Goal: Task Accomplishment & Management: Use online tool/utility

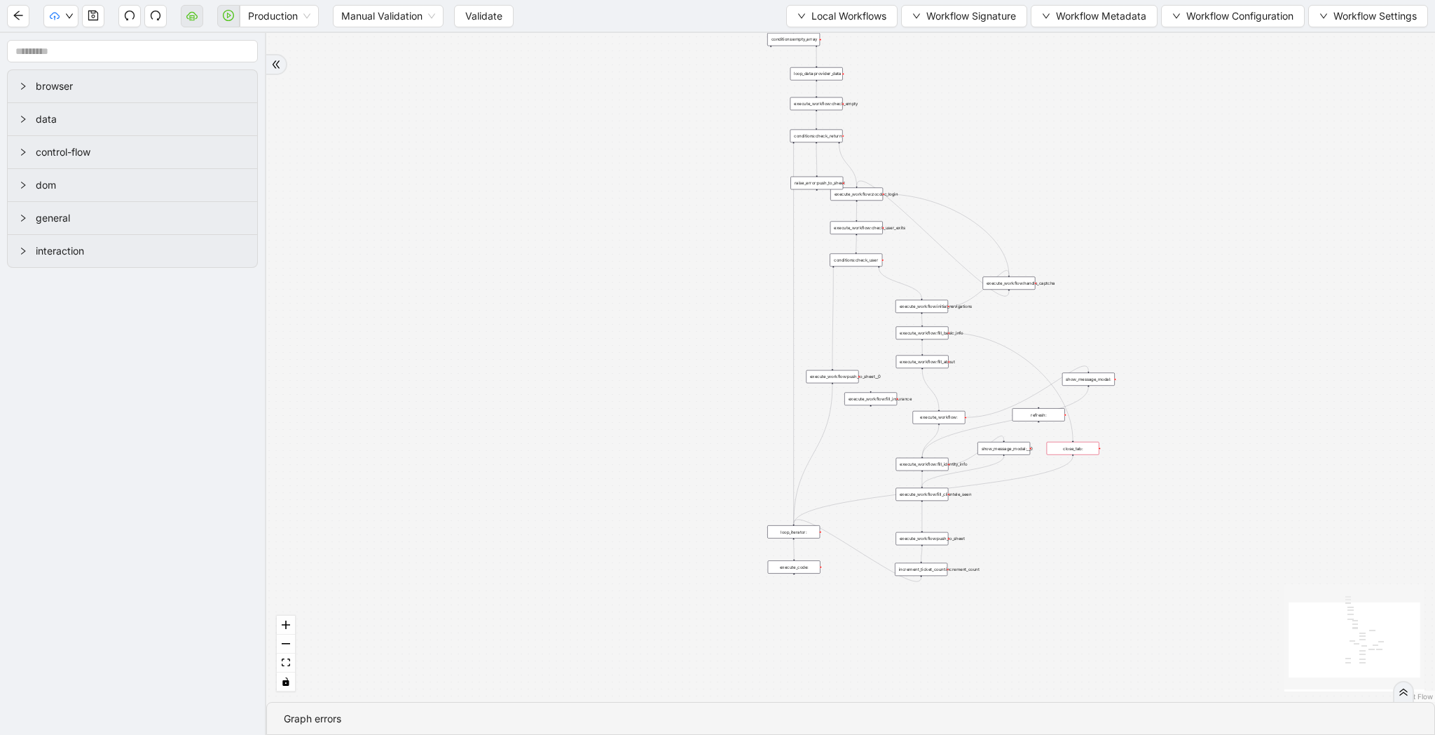
drag, startPoint x: 690, startPoint y: 78, endPoint x: 648, endPoint y: 132, distance: 68.9
click at [648, 132] on div "trigger loop_data:provider_data execute_workflow:retool_data_fetch execute_work…" at bounding box center [850, 367] width 1169 height 669
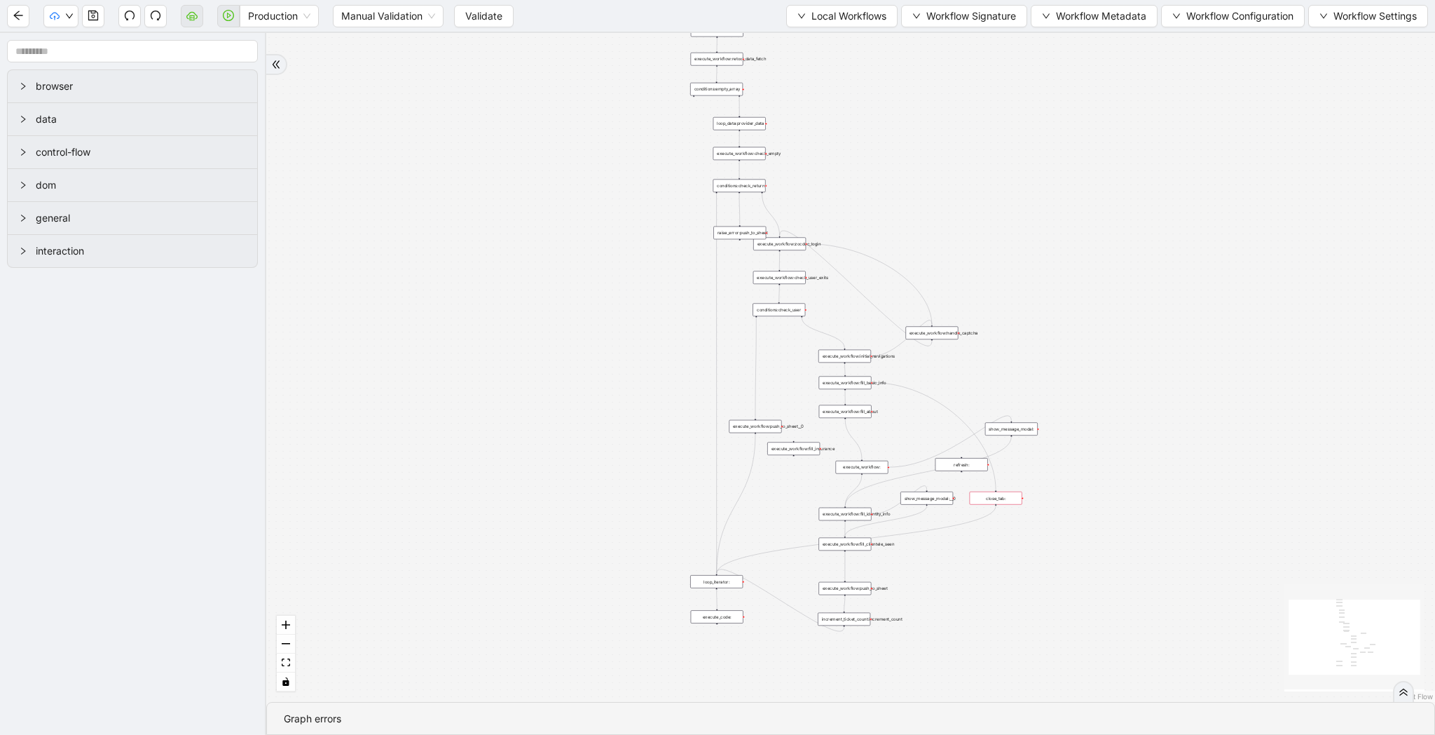
drag, startPoint x: 1175, startPoint y: 35, endPoint x: 1096, endPoint y: 86, distance: 94.3
click at [1096, 86] on div "trigger loop_data:provider_data execute_workflow:retool_data_fetch execute_work…" at bounding box center [850, 367] width 1169 height 669
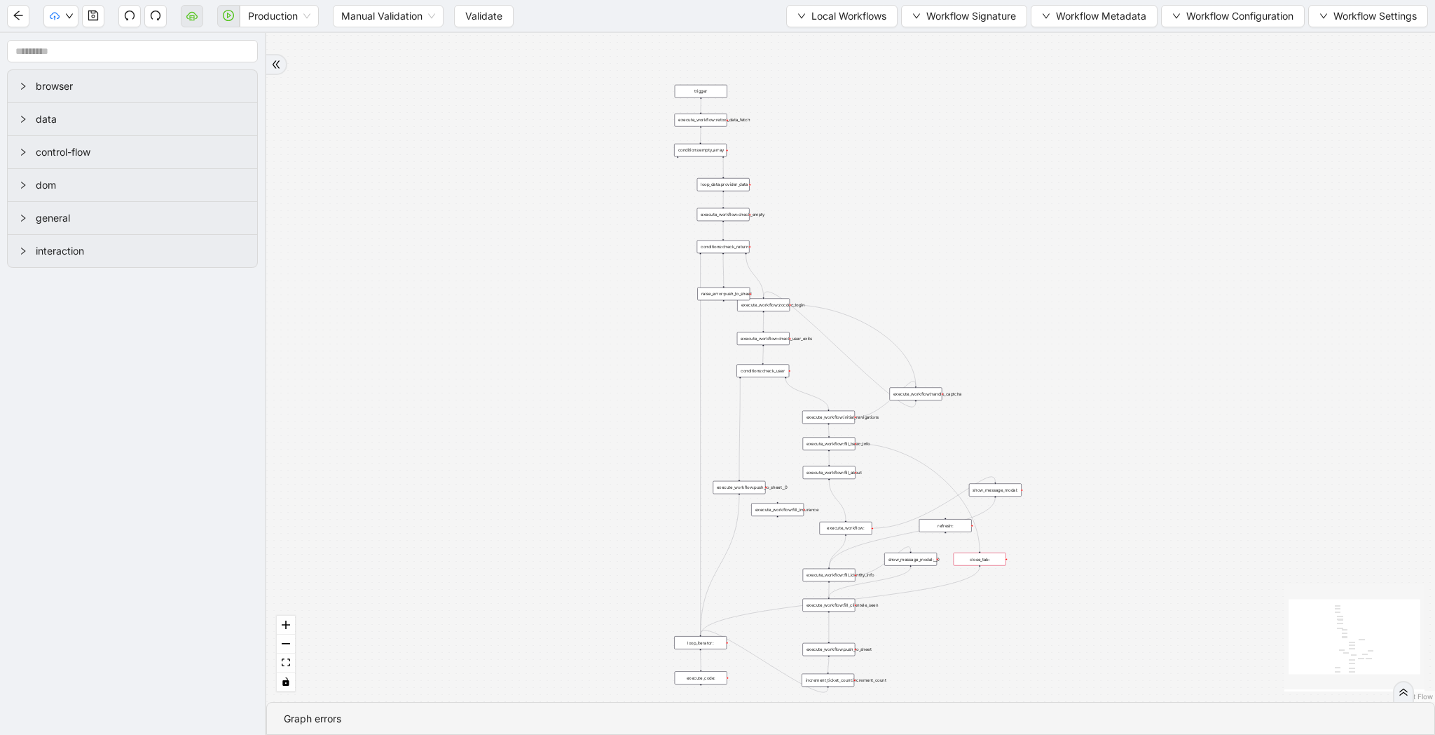
drag, startPoint x: 1096, startPoint y: 86, endPoint x: 1082, endPoint y: 145, distance: 60.5
click at [1082, 145] on div "trigger loop_data:provider_data execute_workflow:retool_data_fetch execute_work…" at bounding box center [850, 367] width 1169 height 669
click at [1349, 10] on span "Workflow Settings" at bounding box center [1375, 15] width 83 height 15
click at [1247, 21] on span "Workflow Configuration" at bounding box center [1240, 15] width 107 height 15
click at [1102, 23] on span "Workflow Metadata" at bounding box center [1101, 15] width 90 height 15
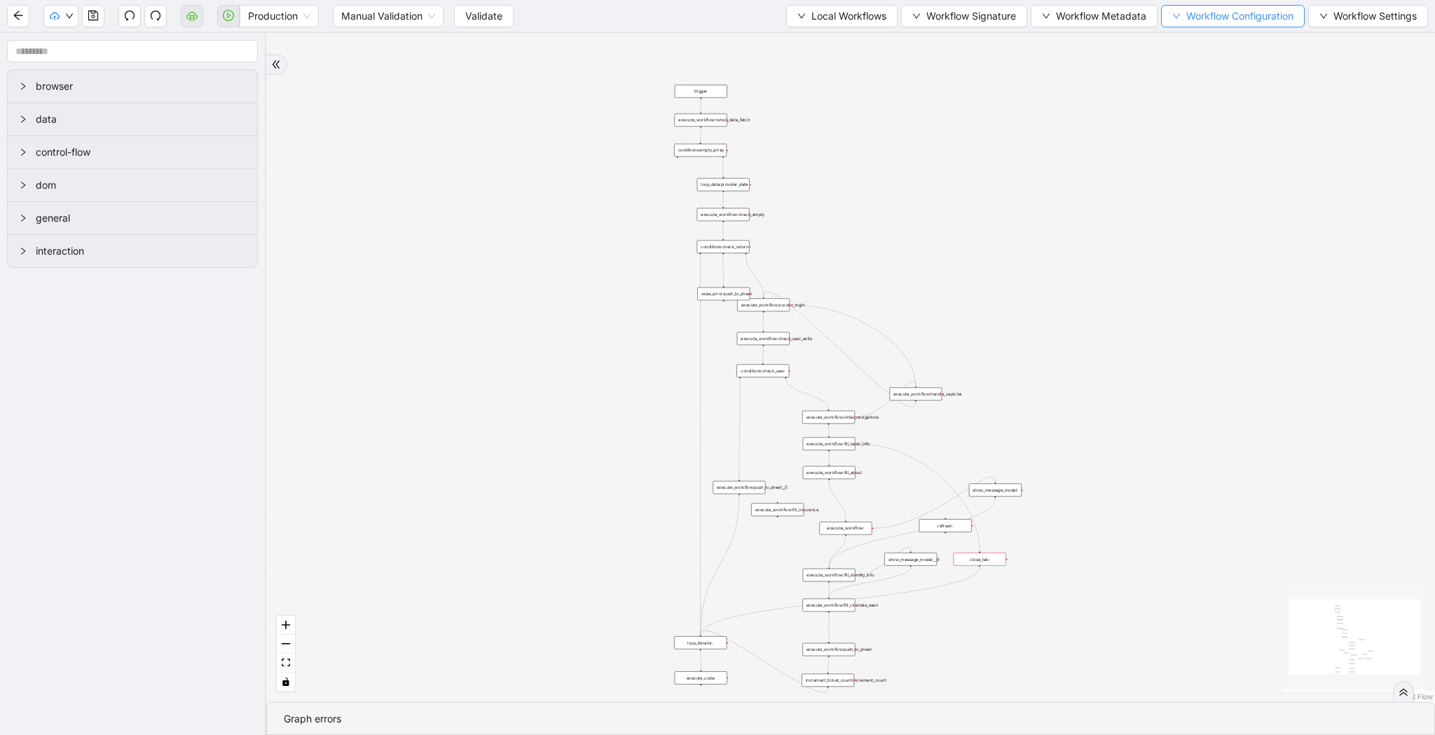
click at [1210, 20] on span "Workflow Configuration" at bounding box center [1240, 15] width 107 height 15
click at [1332, 16] on button "Workflow Settings" at bounding box center [1369, 16] width 120 height 22
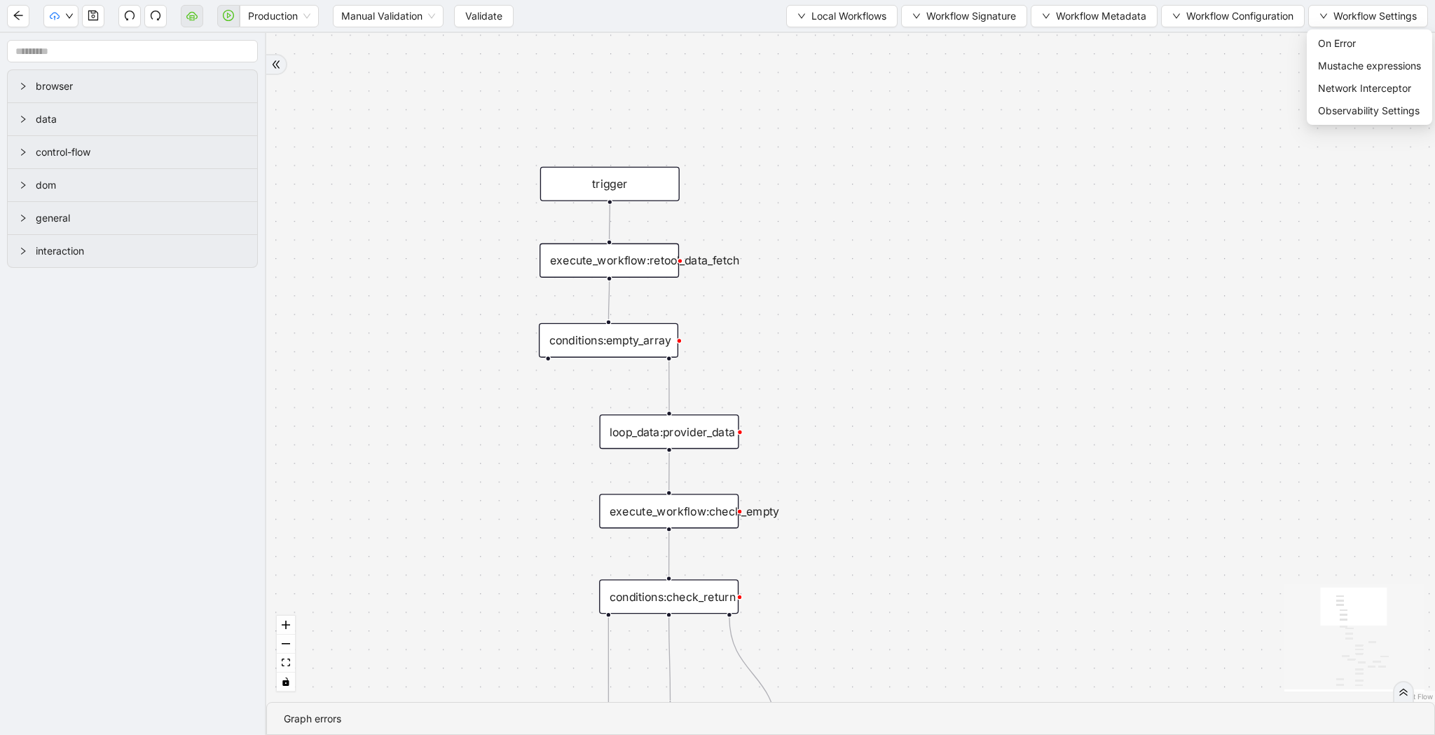
drag, startPoint x: 839, startPoint y: 224, endPoint x: 796, endPoint y: 367, distance: 149.9
click at [796, 368] on div "trigger loop_data:provider_data execute_workflow:retool_data_fetch execute_work…" at bounding box center [850, 367] width 1169 height 669
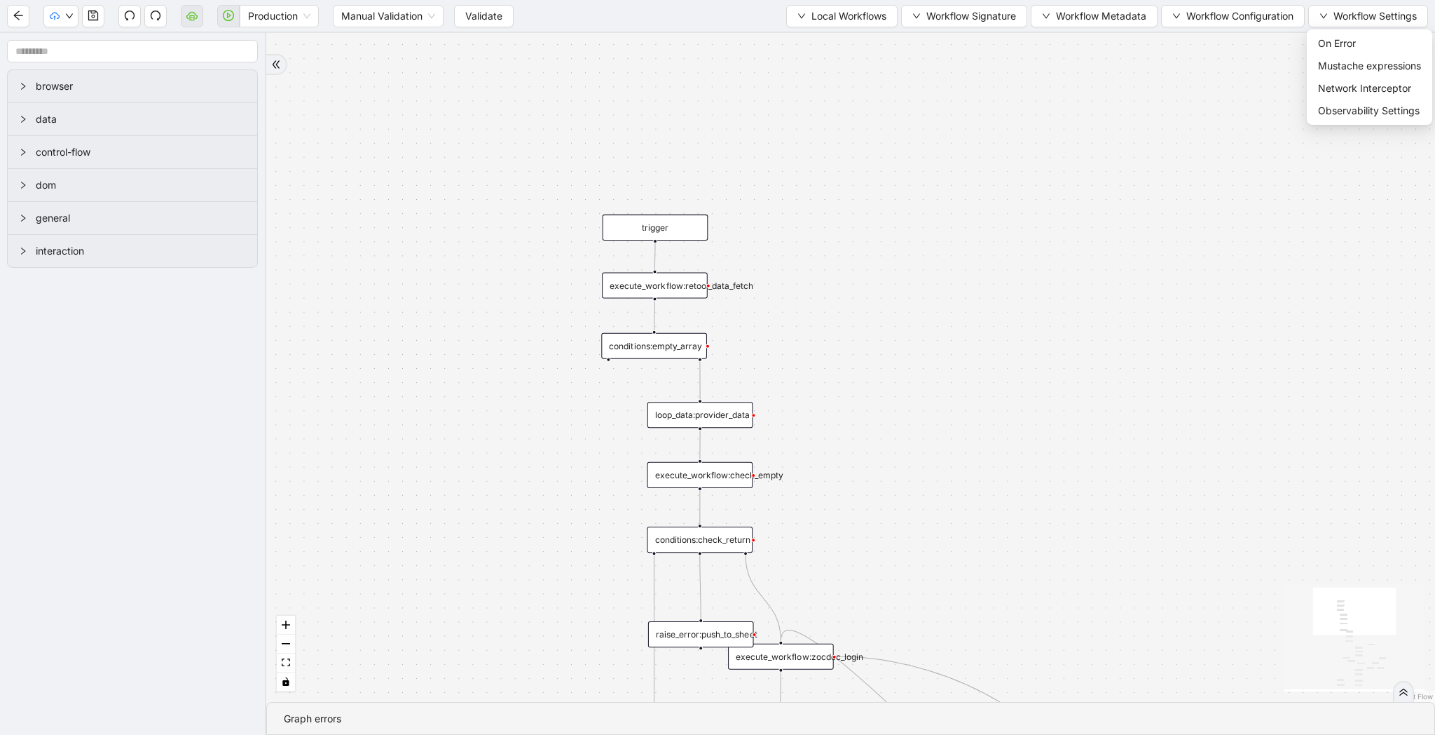
click at [796, 367] on div "trigger loop_data:provider_data execute_workflow:retool_data_fetch execute_work…" at bounding box center [850, 367] width 1169 height 669
click at [1330, 14] on button "Workflow Settings" at bounding box center [1369, 16] width 120 height 22
drag, startPoint x: 833, startPoint y: 254, endPoint x: 664, endPoint y: 174, distance: 187.5
click at [664, 174] on div "trigger loop_data:provider_data execute_workflow:retool_data_fetch execute_work…" at bounding box center [850, 367] width 1169 height 669
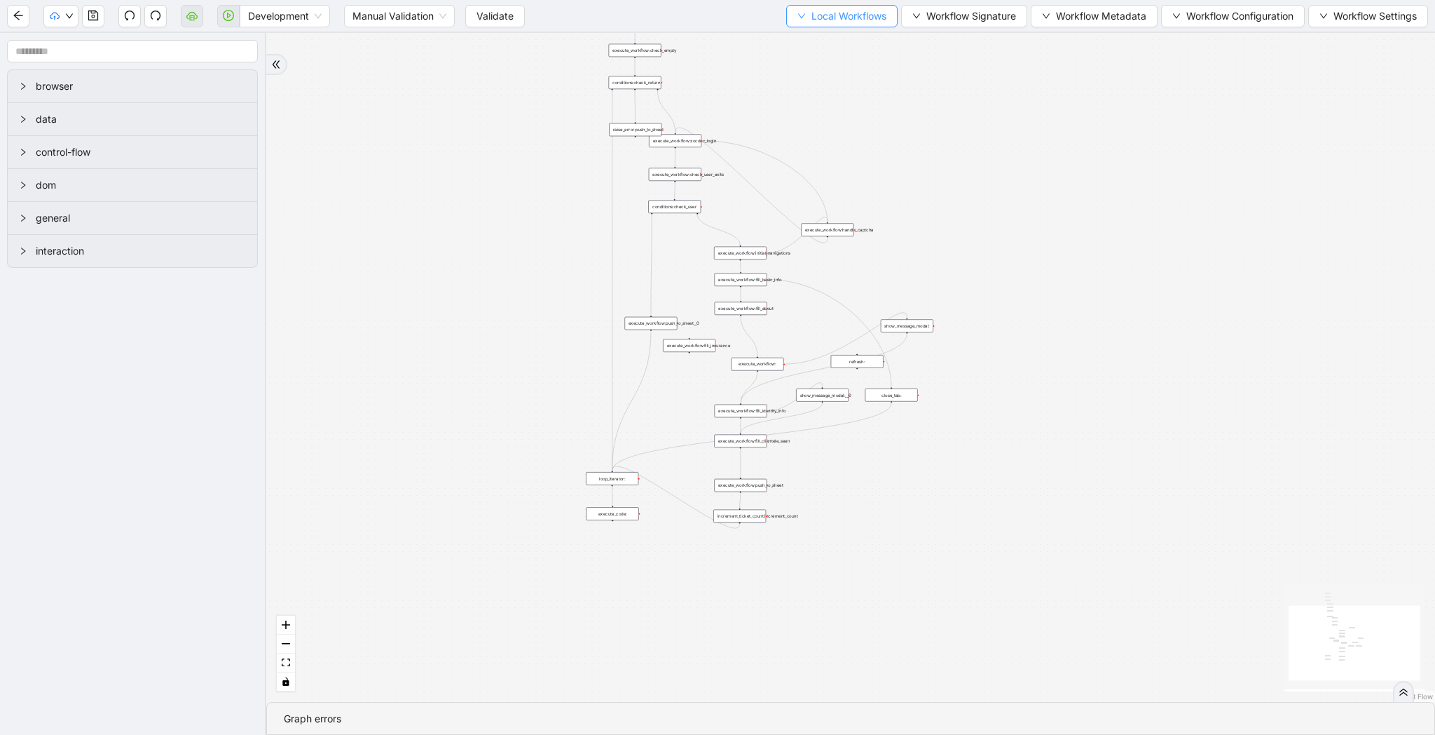
click at [840, 16] on span "Local Workflows" at bounding box center [849, 15] width 75 height 15
click at [839, 36] on span "Select" at bounding box center [835, 43] width 91 height 15
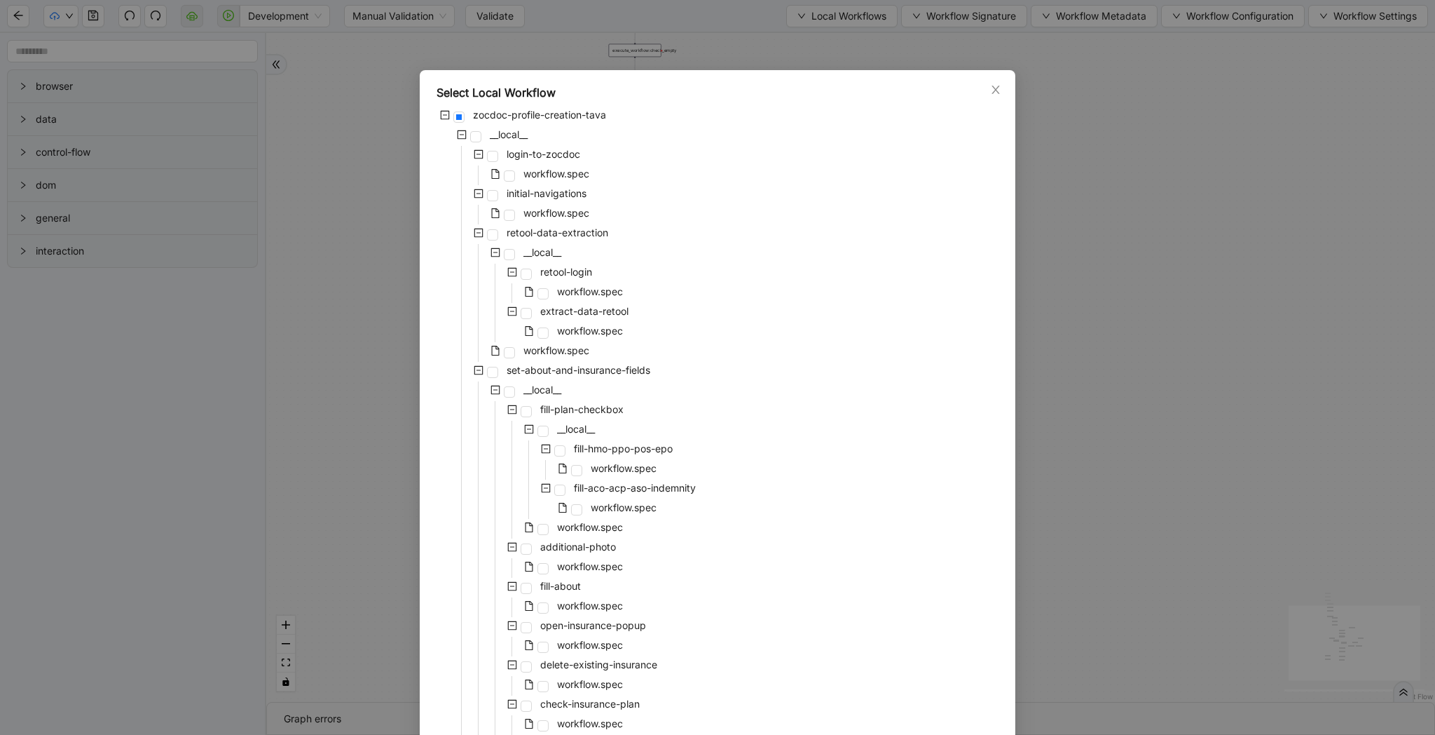
scroll to position [847, 0]
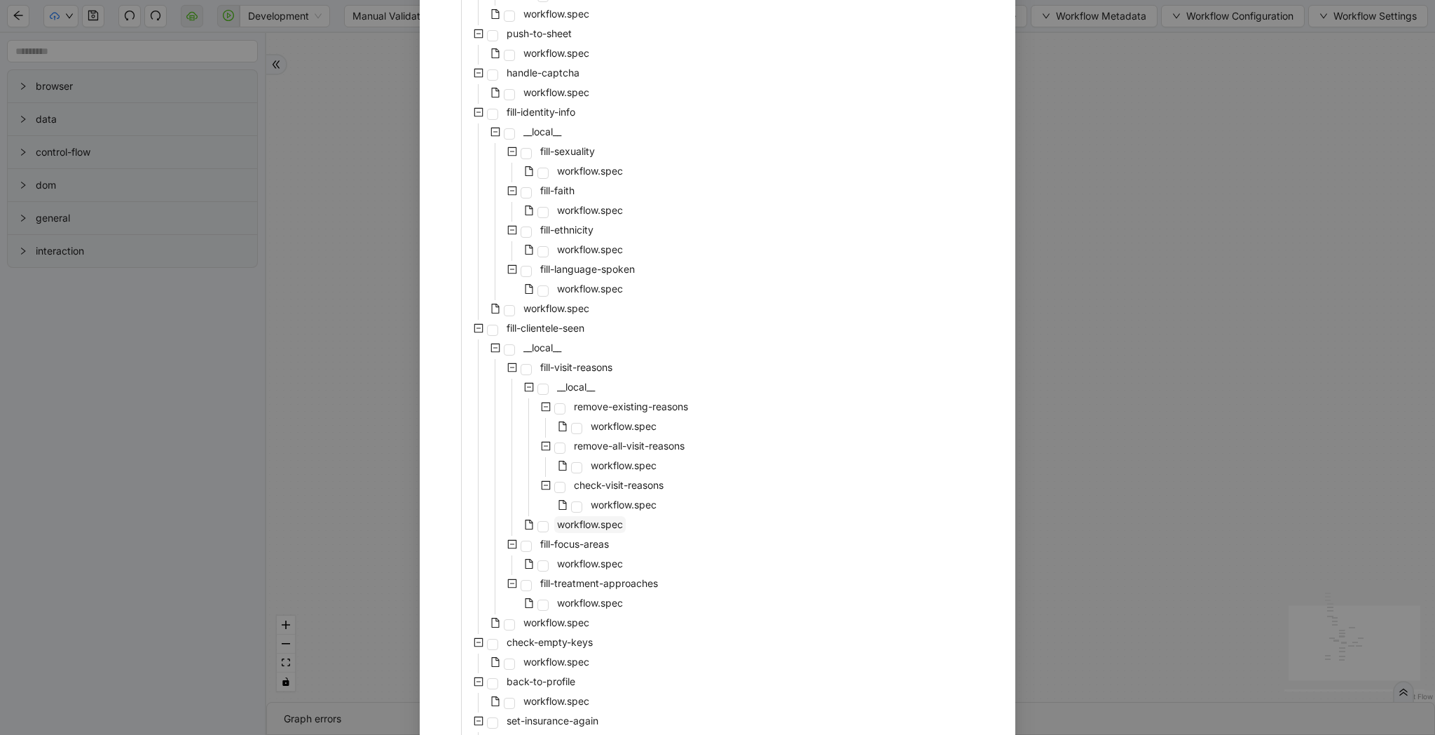
click at [569, 520] on span "workflow.spec" at bounding box center [590, 524] width 66 height 12
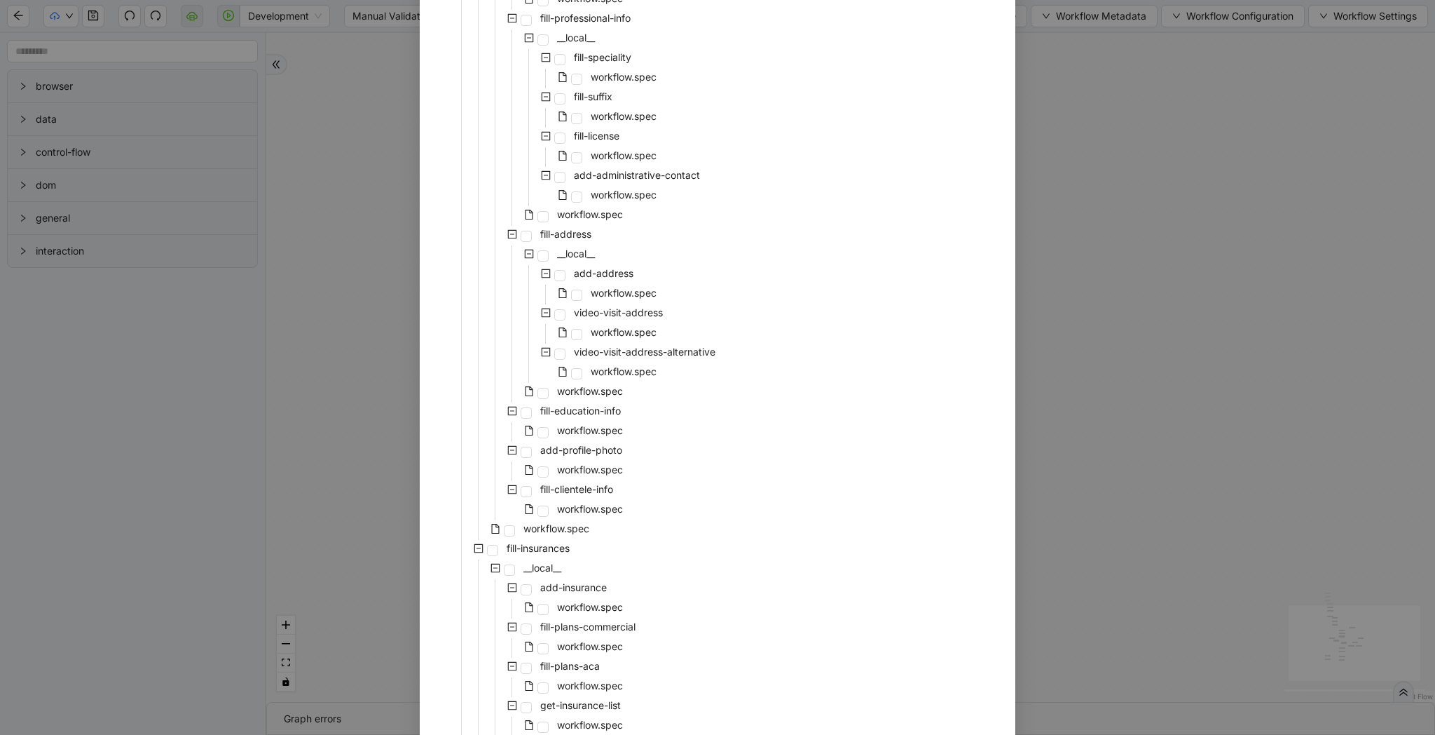
scroll to position [2358, 0]
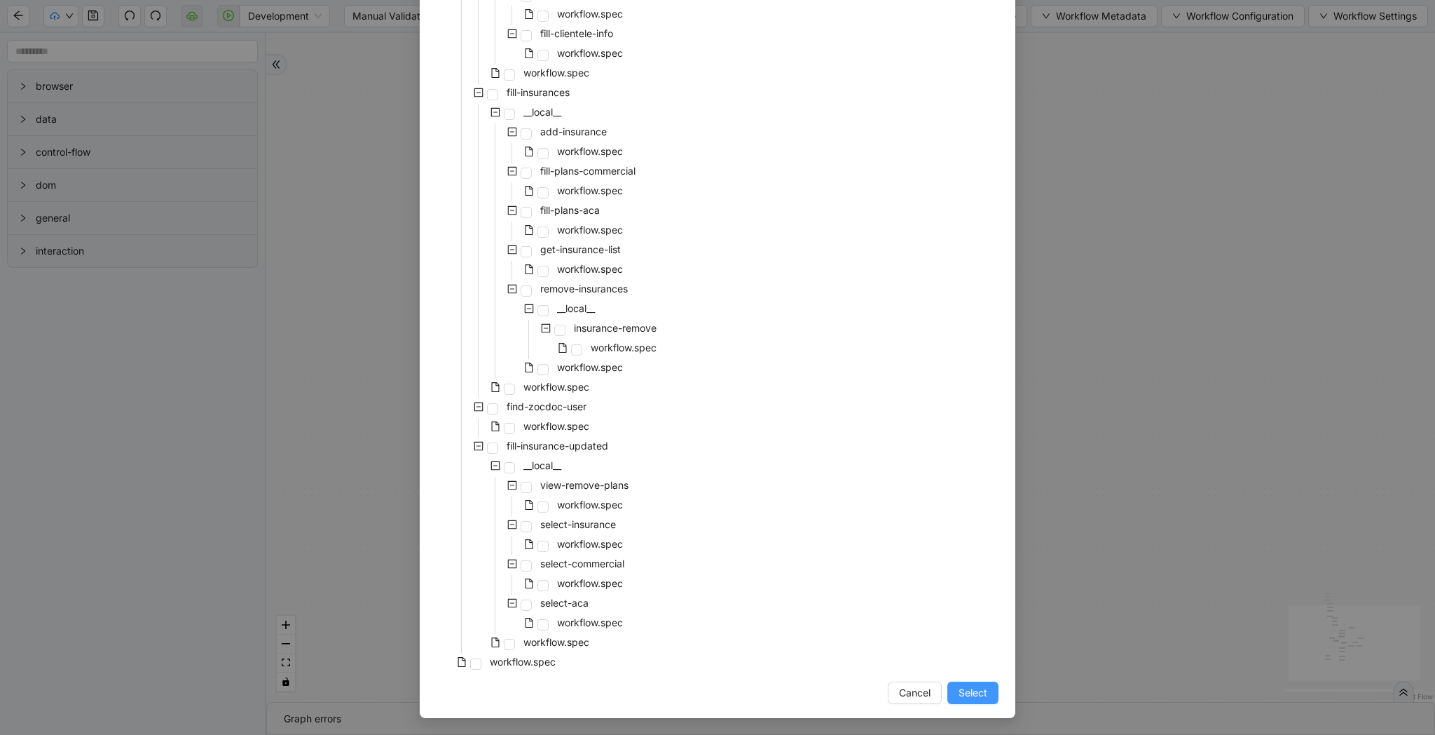
click at [966, 694] on span "Select" at bounding box center [973, 692] width 29 height 15
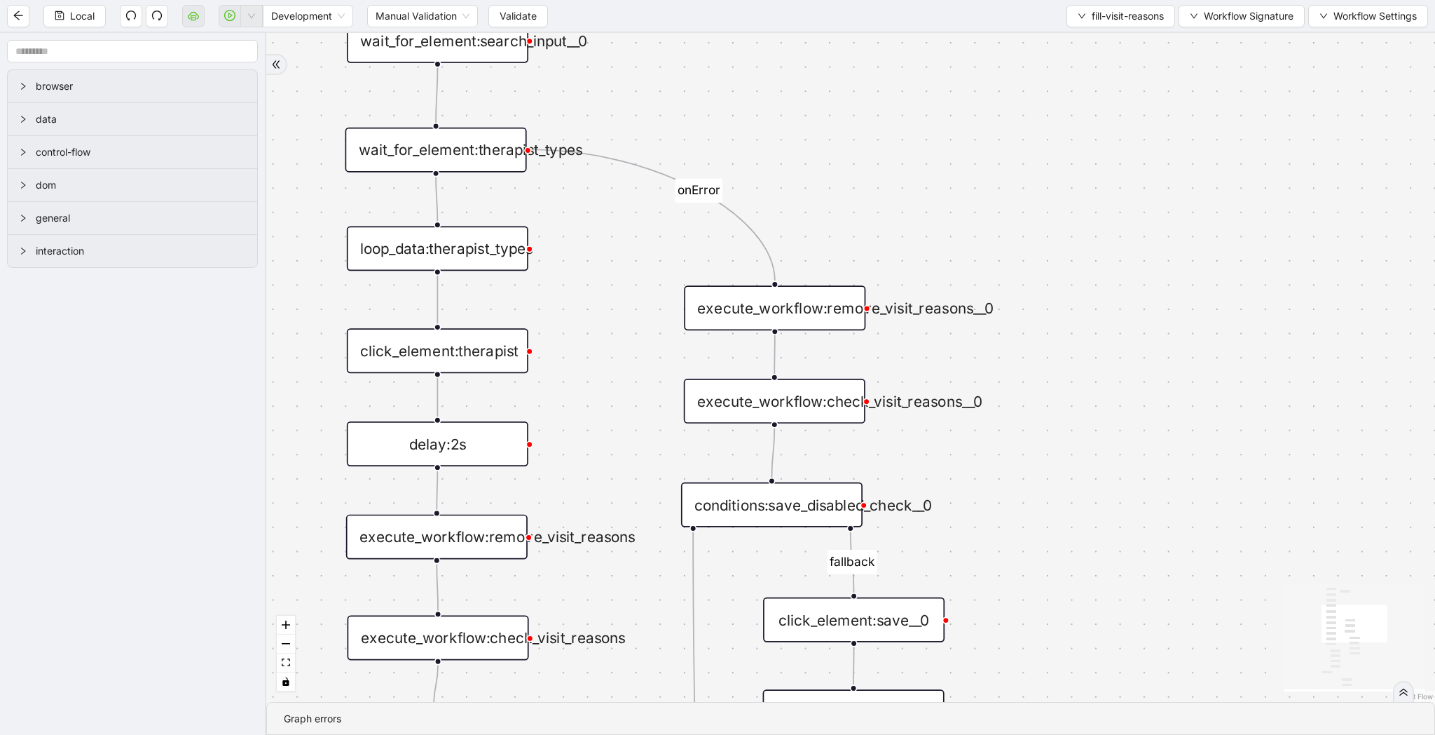
drag, startPoint x: 1065, startPoint y: 210, endPoint x: 1094, endPoint y: 540, distance: 330.7
click at [986, 540] on div "fallback save-disabled fallback save-disabled onError trigger wait_for_element:…" at bounding box center [850, 367] width 1169 height 669
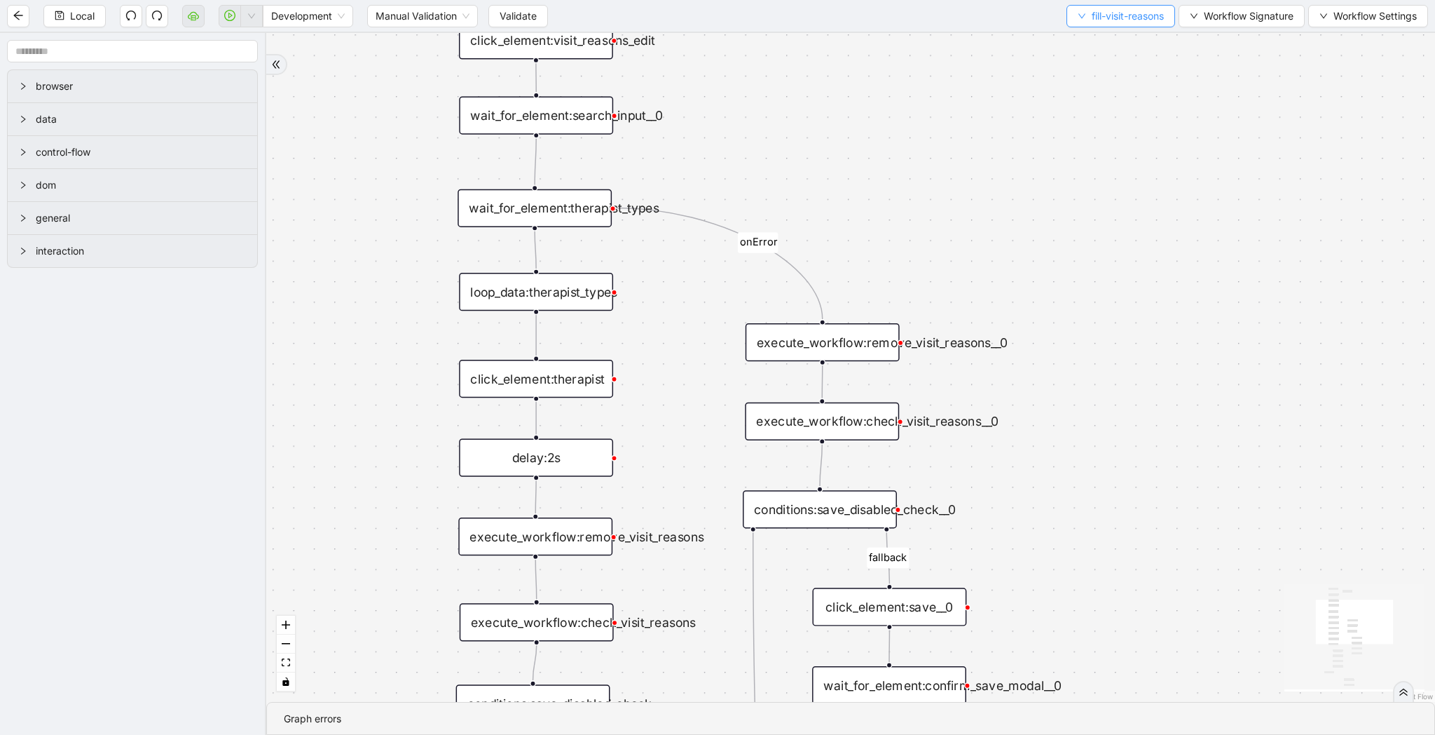
click at [986, 16] on span "fill-visit-reasons" at bounding box center [1128, 15] width 72 height 15
click at [986, 42] on span "Select" at bounding box center [1116, 43] width 89 height 15
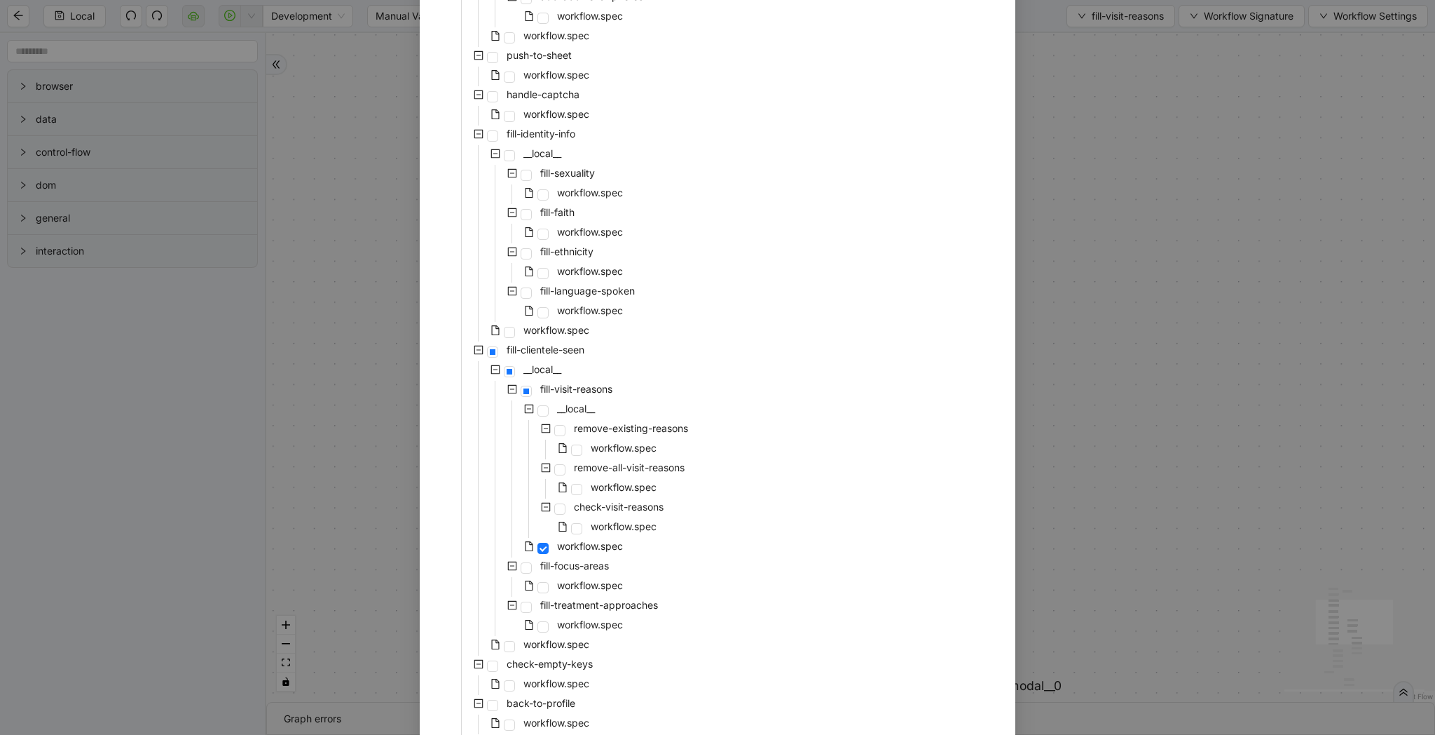
scroll to position [867, 0]
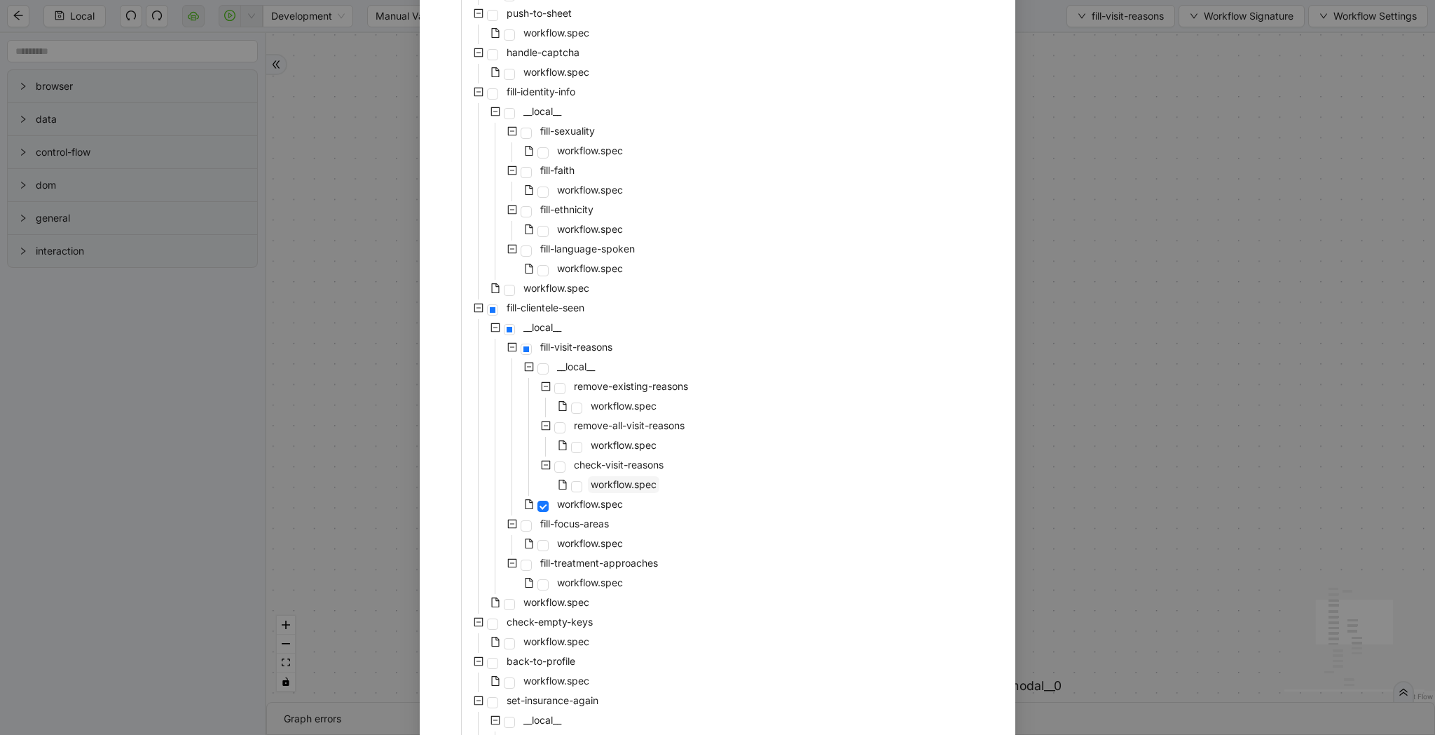
click at [636, 488] on span "workflow.spec" at bounding box center [624, 484] width 66 height 12
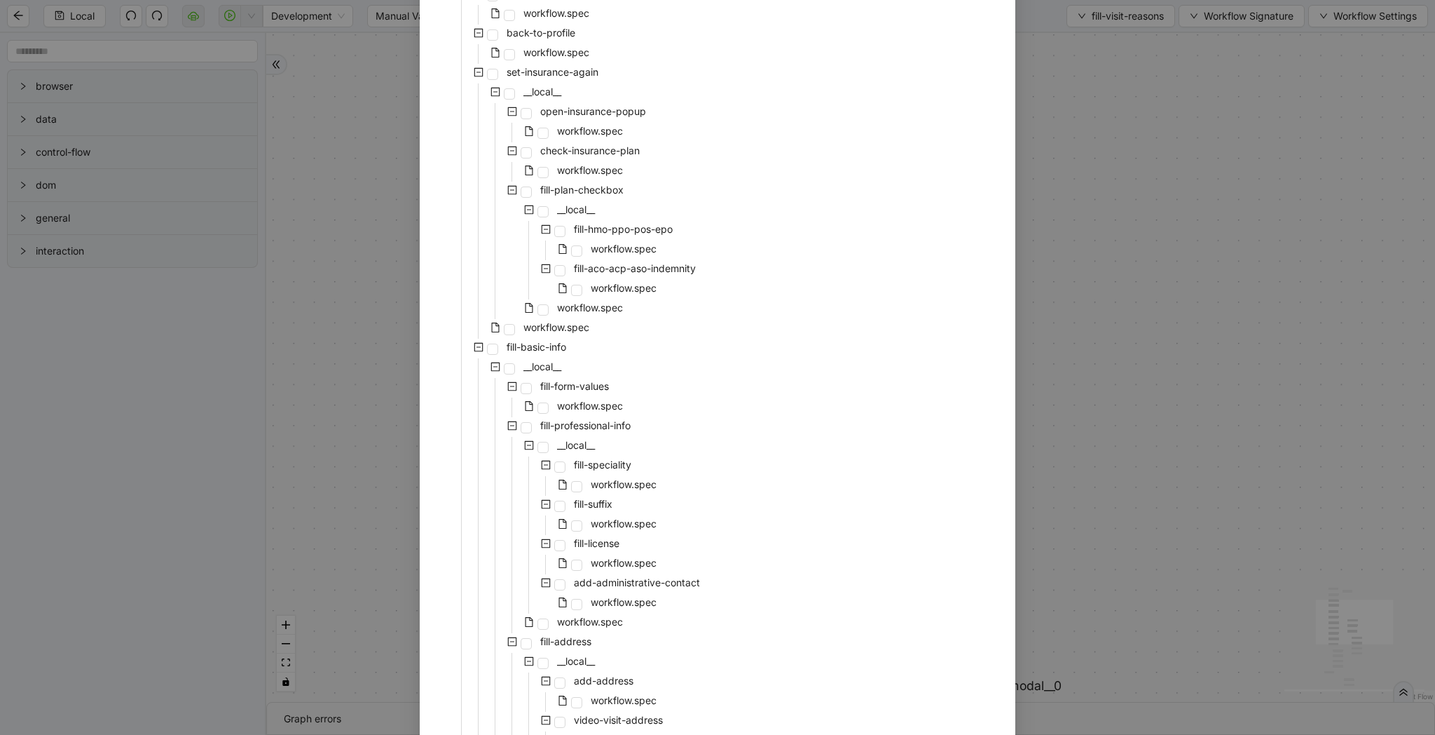
scroll to position [2358, 0]
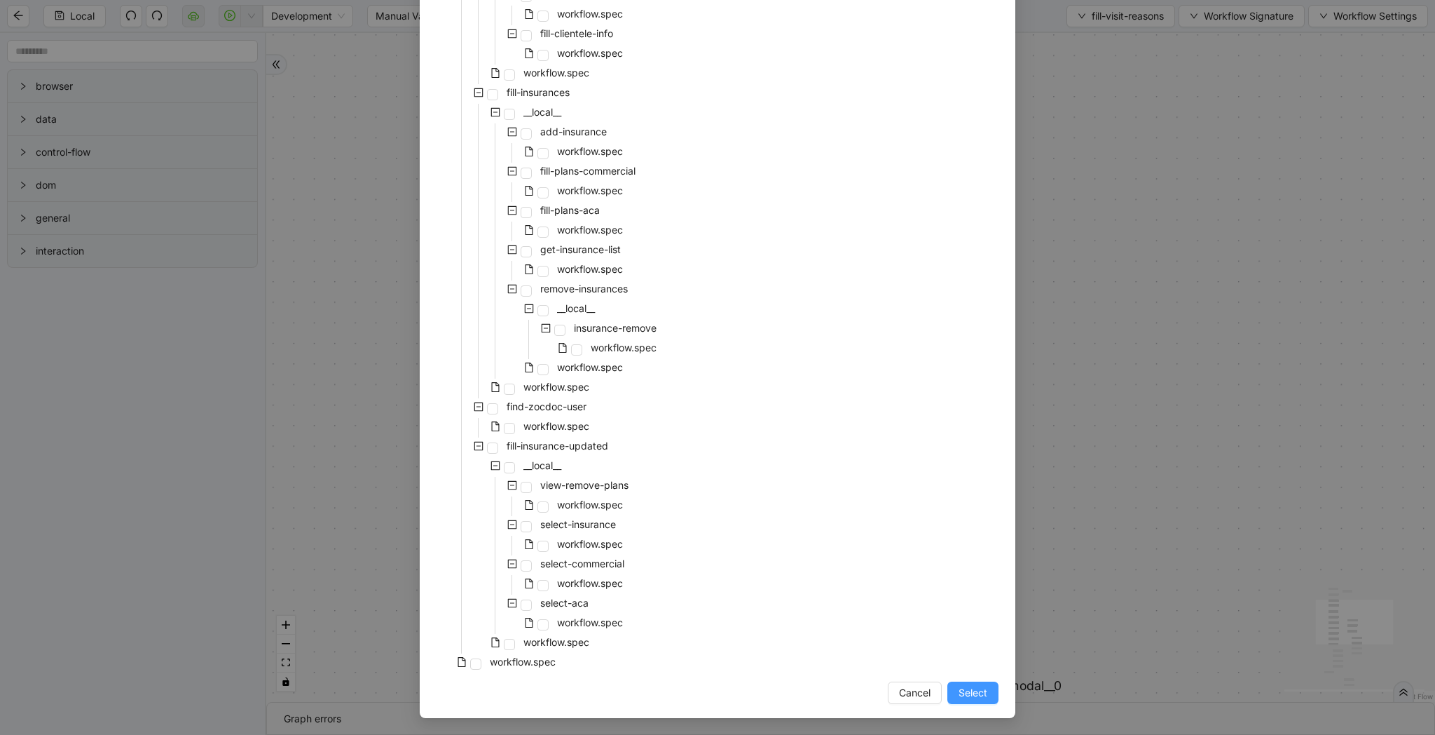
click at [964, 683] on button "Select" at bounding box center [973, 692] width 51 height 22
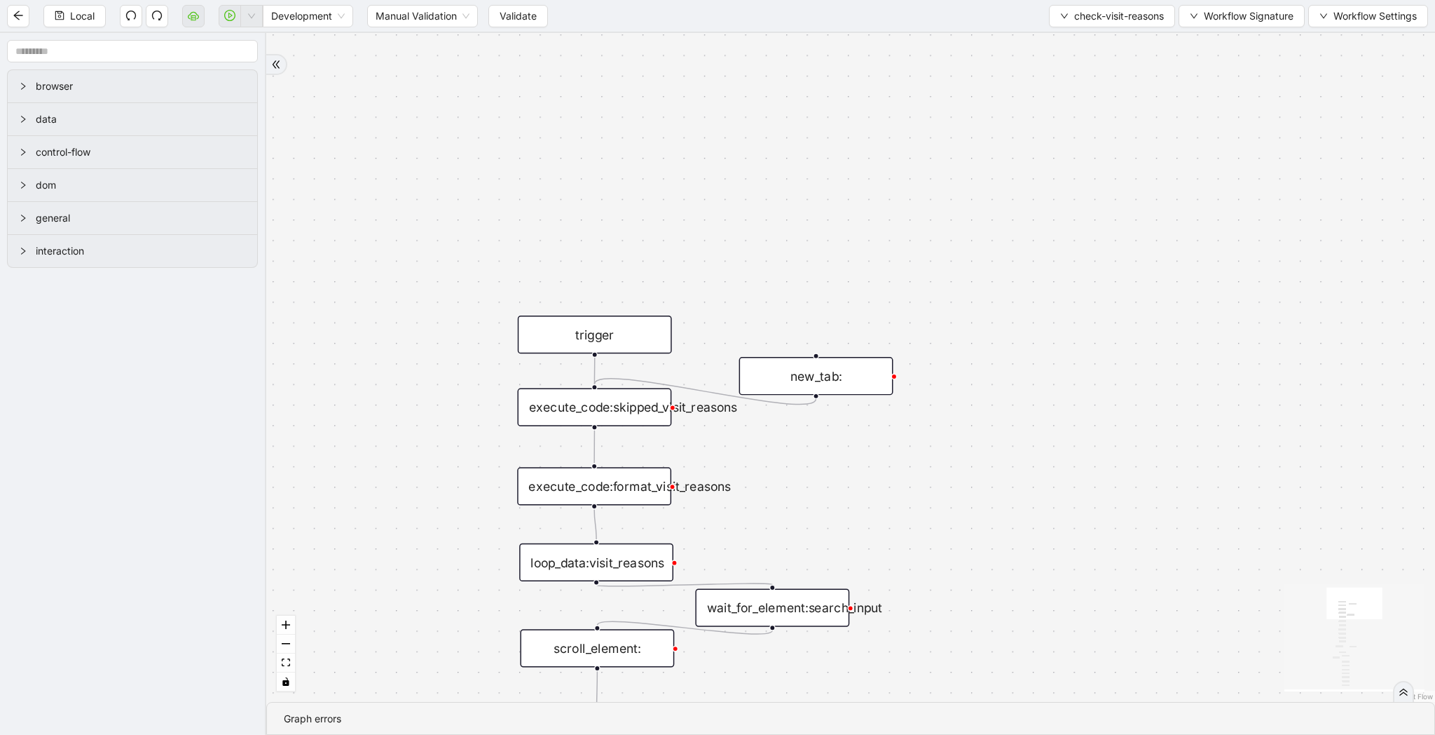
click at [648, 407] on div "execute_code:skipped_visit_reasons" at bounding box center [594, 407] width 154 height 38
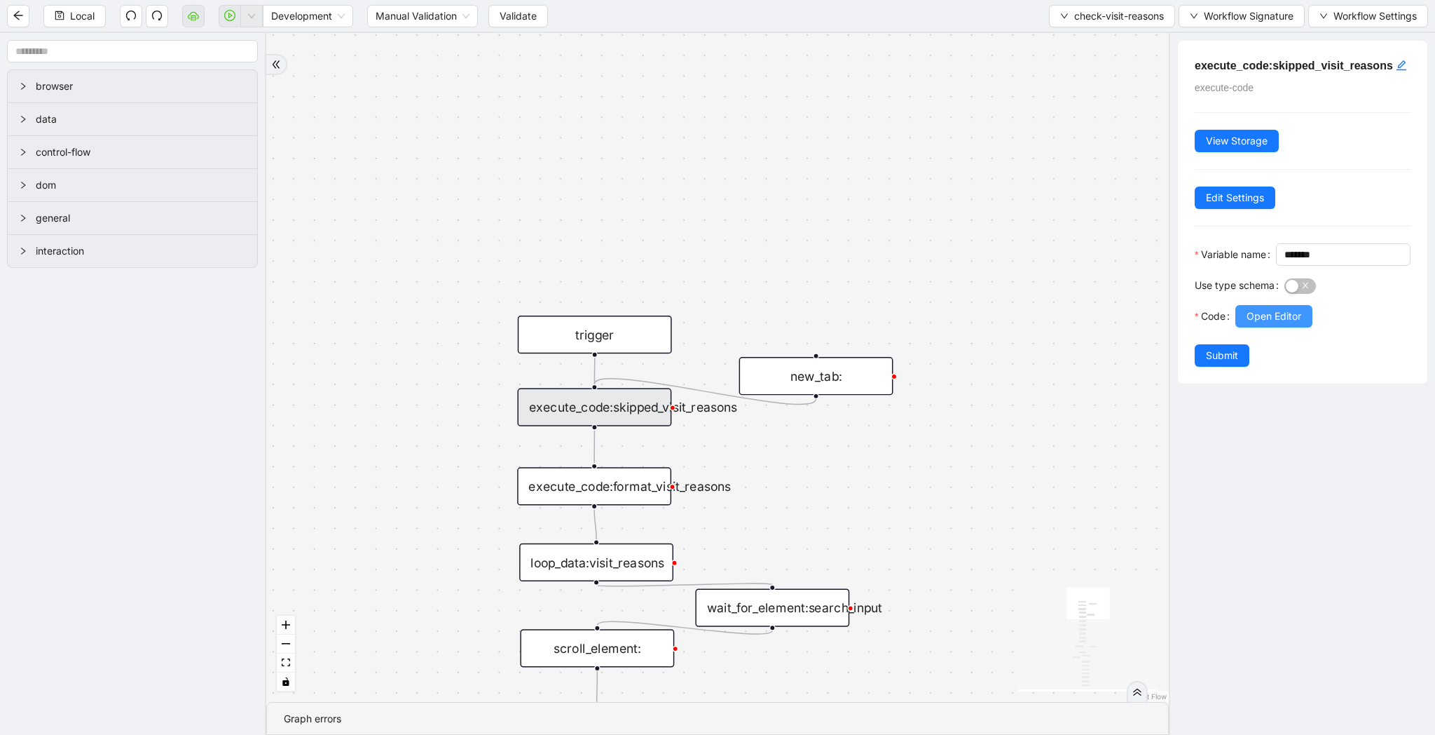
click at [986, 324] on span "Open Editor" at bounding box center [1274, 315] width 55 height 15
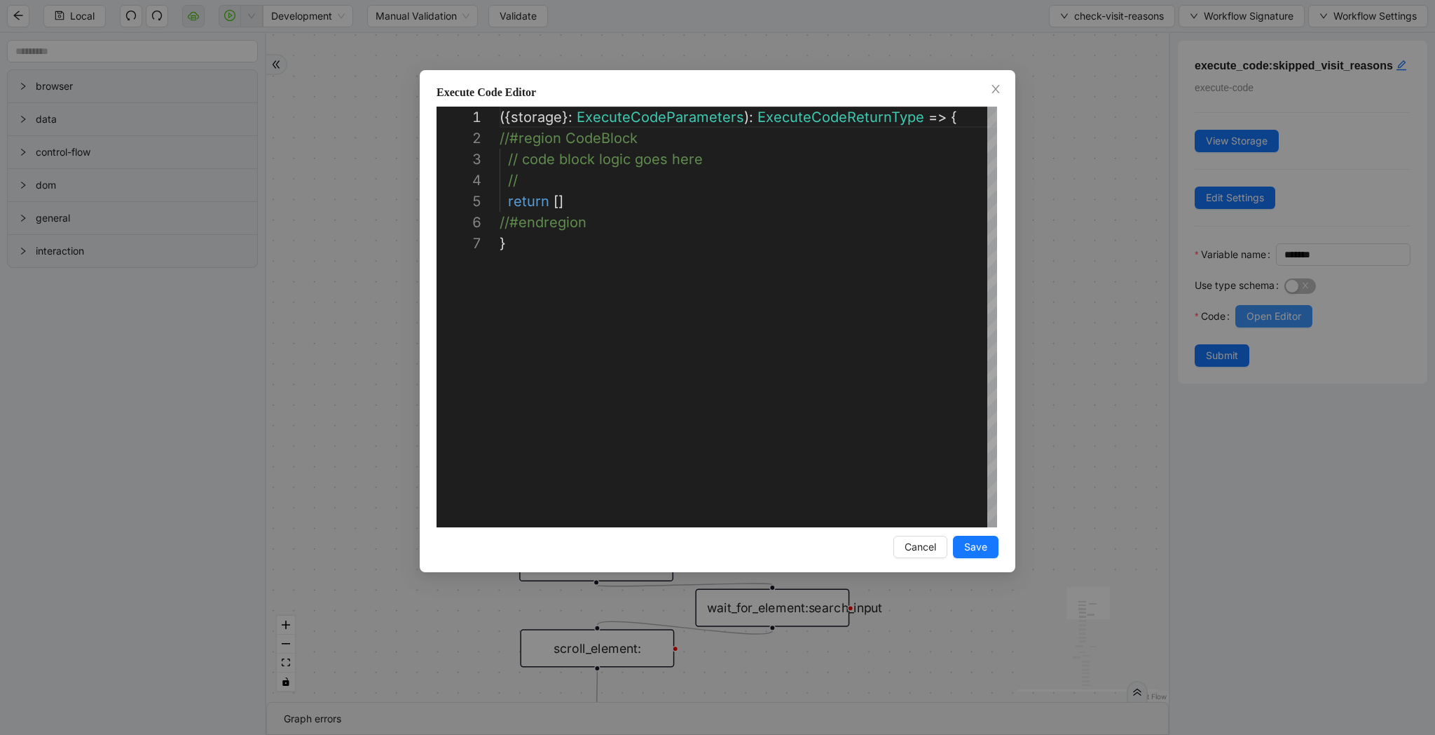
scroll to position [126, 0]
click at [986, 328] on div "**********" at bounding box center [717, 367] width 1435 height 735
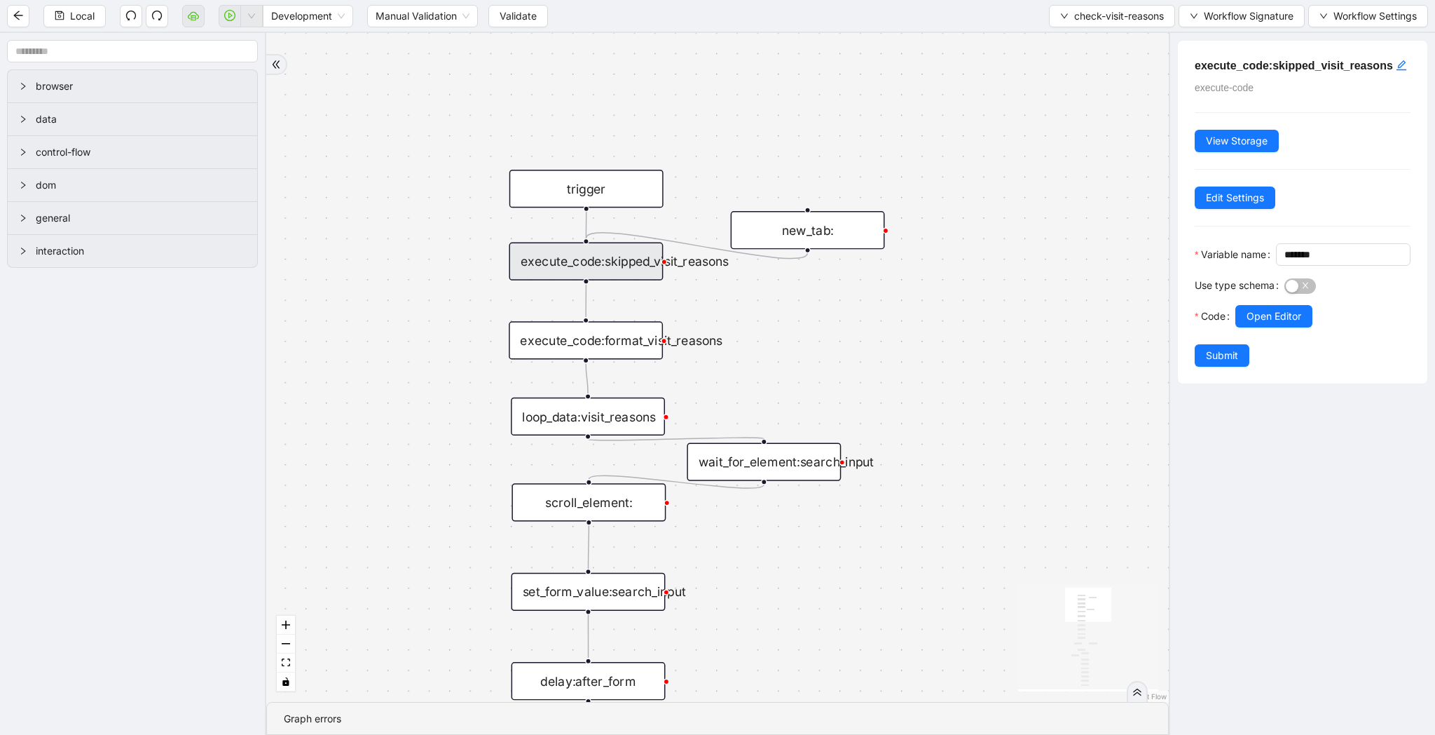
drag, startPoint x: 784, startPoint y: 461, endPoint x: 776, endPoint y: 315, distance: 146.0
click at [776, 315] on div "search_result_found fallback fallback label_already_checked onError trigger loo…" at bounding box center [717, 367] width 903 height 669
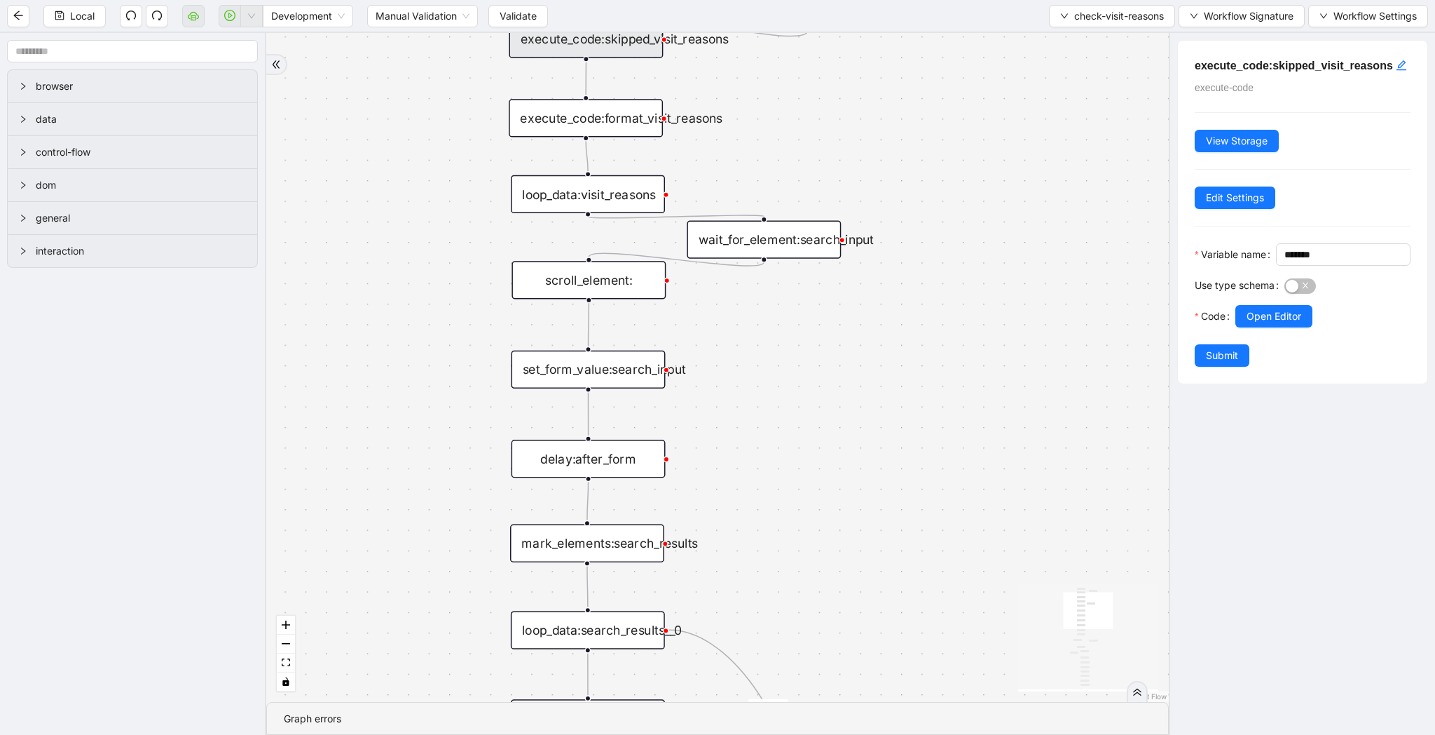
drag, startPoint x: 780, startPoint y: 653, endPoint x: 780, endPoint y: 430, distance: 222.2
click at [780, 430] on div "search_result_found fallback fallback label_already_checked onError trigger loo…" at bounding box center [717, 367] width 903 height 669
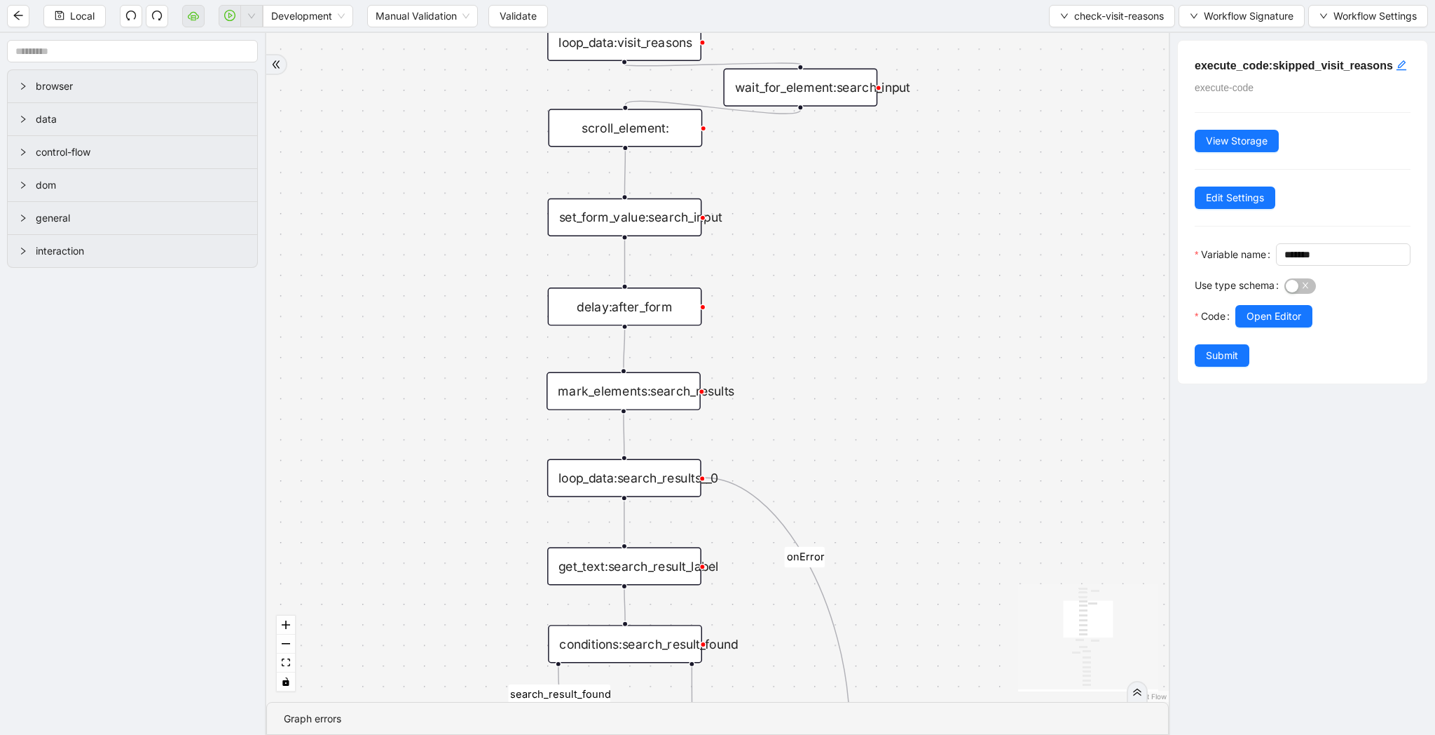
drag, startPoint x: 780, startPoint y: 430, endPoint x: 817, endPoint y: 257, distance: 177.1
click at [817, 257] on div "search_result_found fallback fallback label_already_checked onError trigger loo…" at bounding box center [717, 367] width 903 height 669
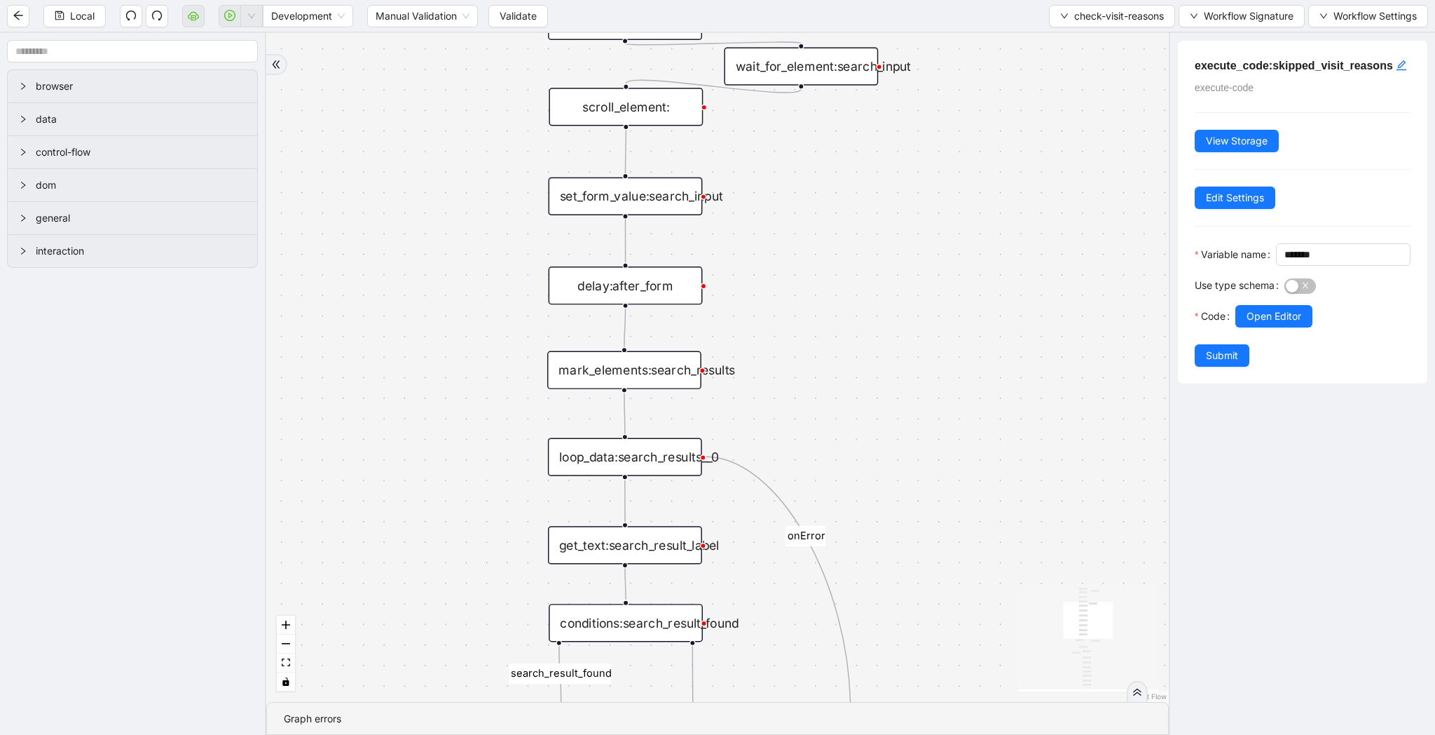
drag, startPoint x: 836, startPoint y: 357, endPoint x: 836, endPoint y: 382, distance: 24.5
click at [836, 367] on div "search_result_found fallback fallback label_already_checked onError trigger loo…" at bounding box center [717, 367] width 903 height 669
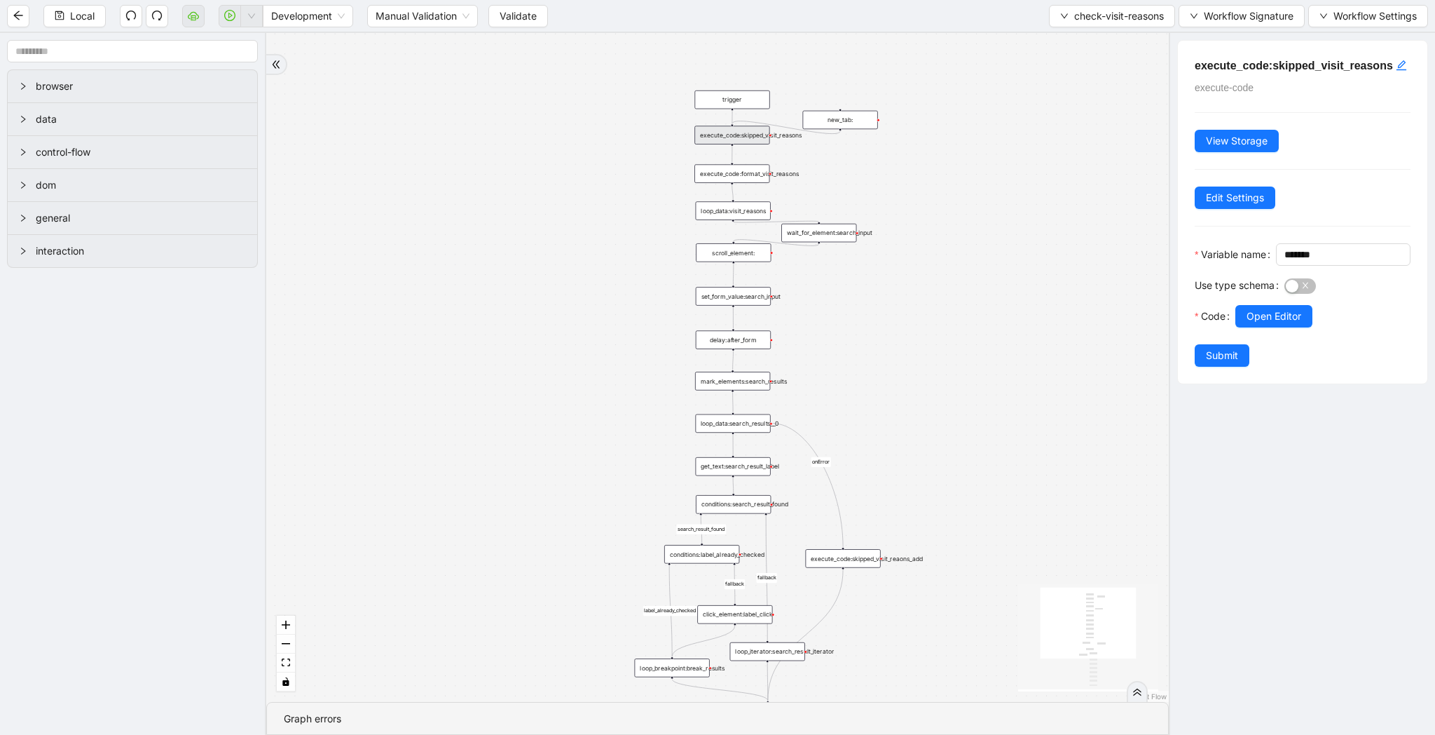
drag, startPoint x: 861, startPoint y: 400, endPoint x: 732, endPoint y: 235, distance: 208.8
click at [732, 235] on div "search_result_found fallback fallback label_already_checked onError trigger loo…" at bounding box center [717, 367] width 903 height 669
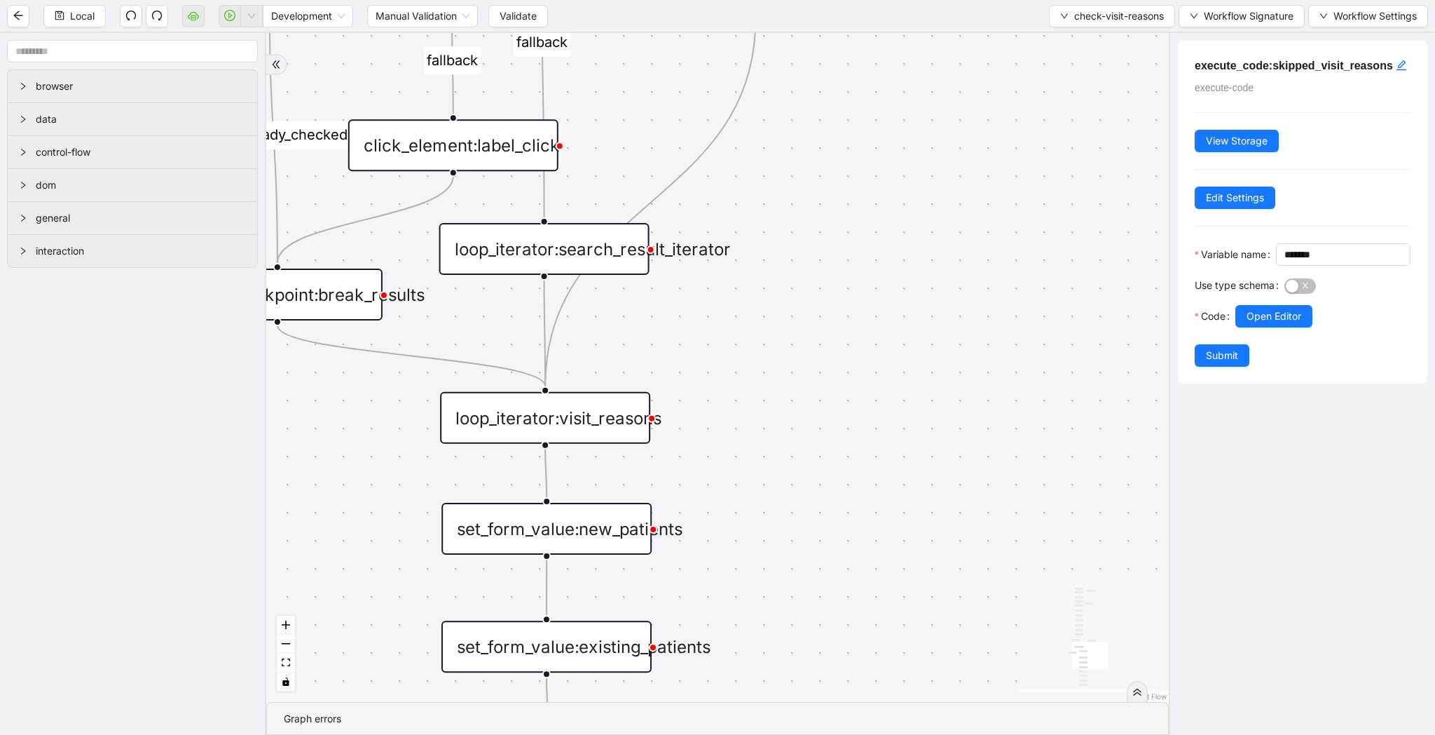
drag, startPoint x: 919, startPoint y: 551, endPoint x: 767, endPoint y: 194, distance: 387.8
click at [767, 194] on div "search_result_found fallback fallback label_already_checked onError trigger loo…" at bounding box center [717, 367] width 903 height 669
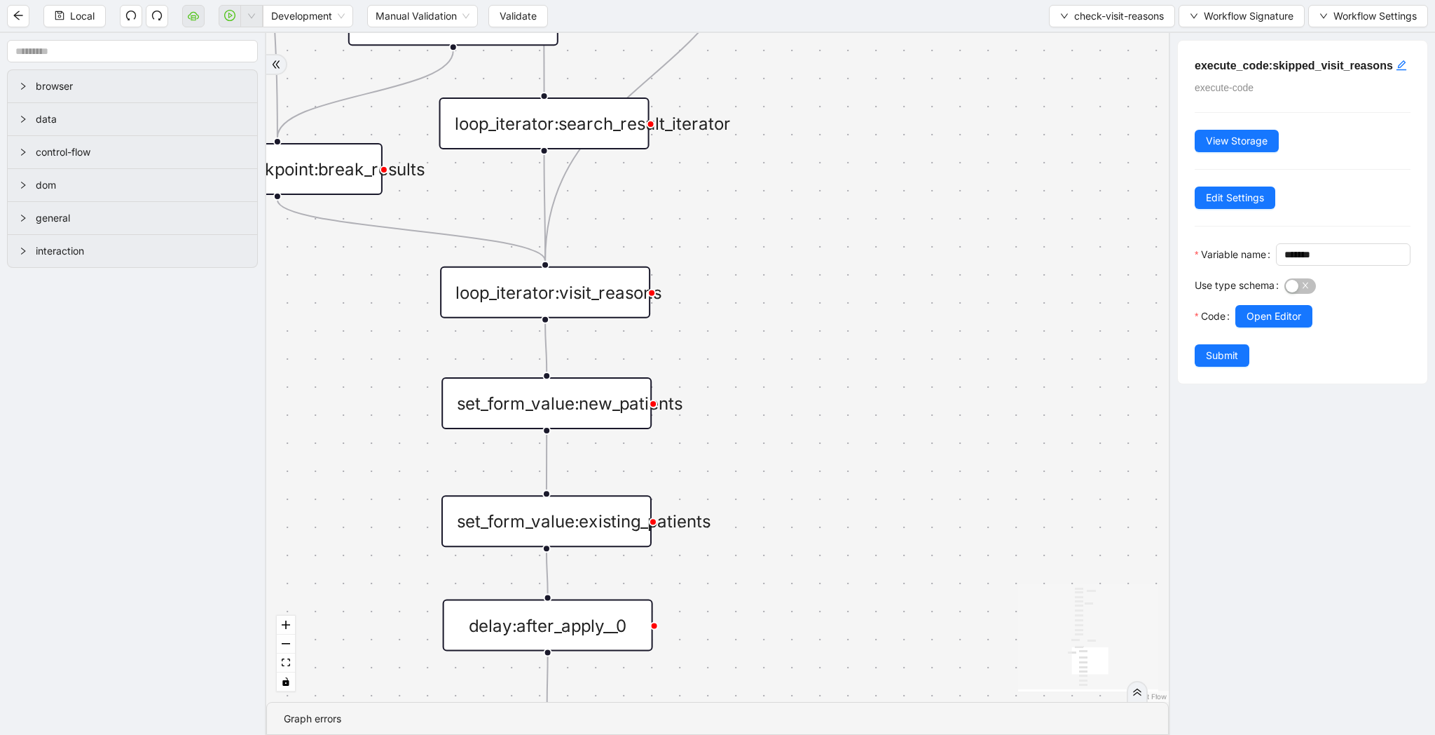
drag, startPoint x: 917, startPoint y: 545, endPoint x: 917, endPoint y: 271, distance: 274.1
click at [917, 271] on div "search_result_found fallback fallback label_already_checked onError trigger loo…" at bounding box center [717, 367] width 903 height 669
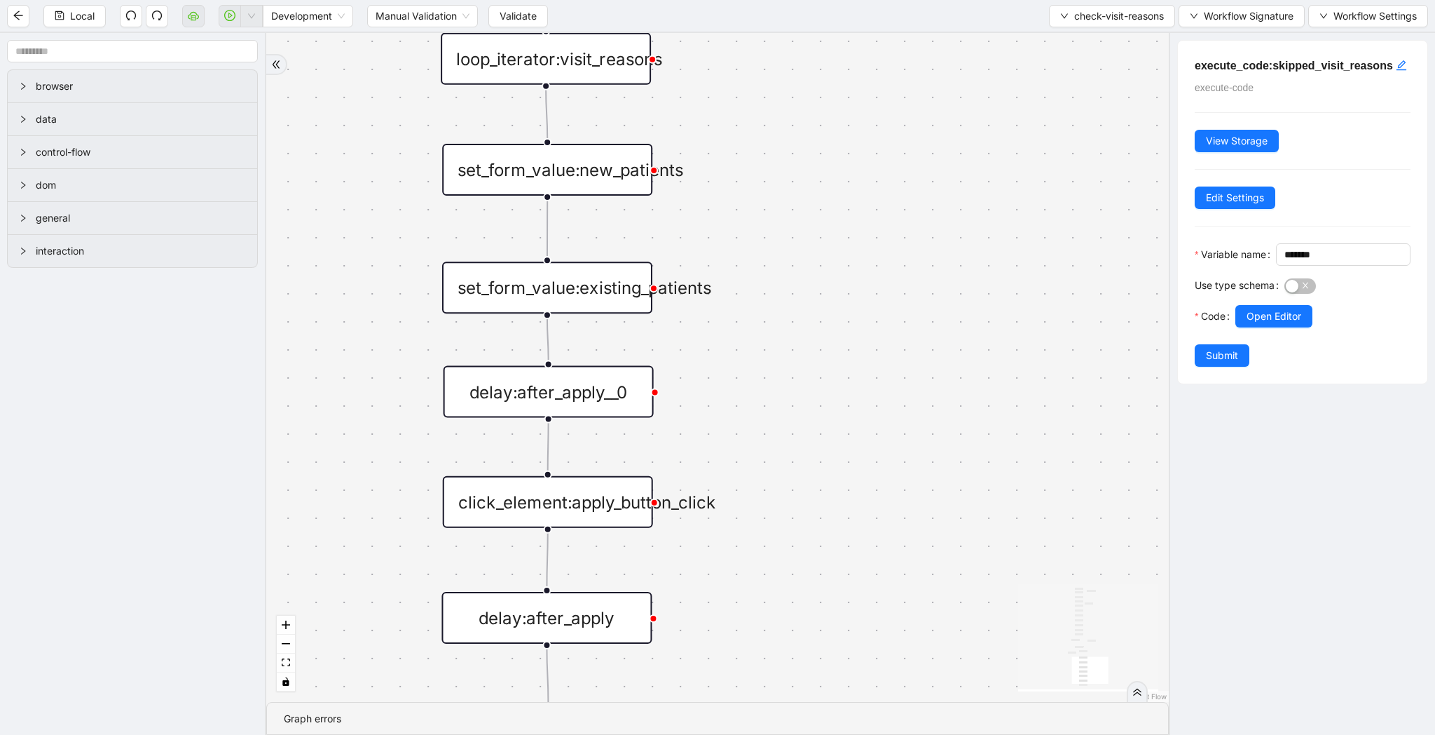
drag, startPoint x: 926, startPoint y: 429, endPoint x: 927, endPoint y: 328, distance: 100.9
click at [927, 328] on div "search_result_found fallback fallback label_already_checked onError trigger loo…" at bounding box center [717, 367] width 903 height 669
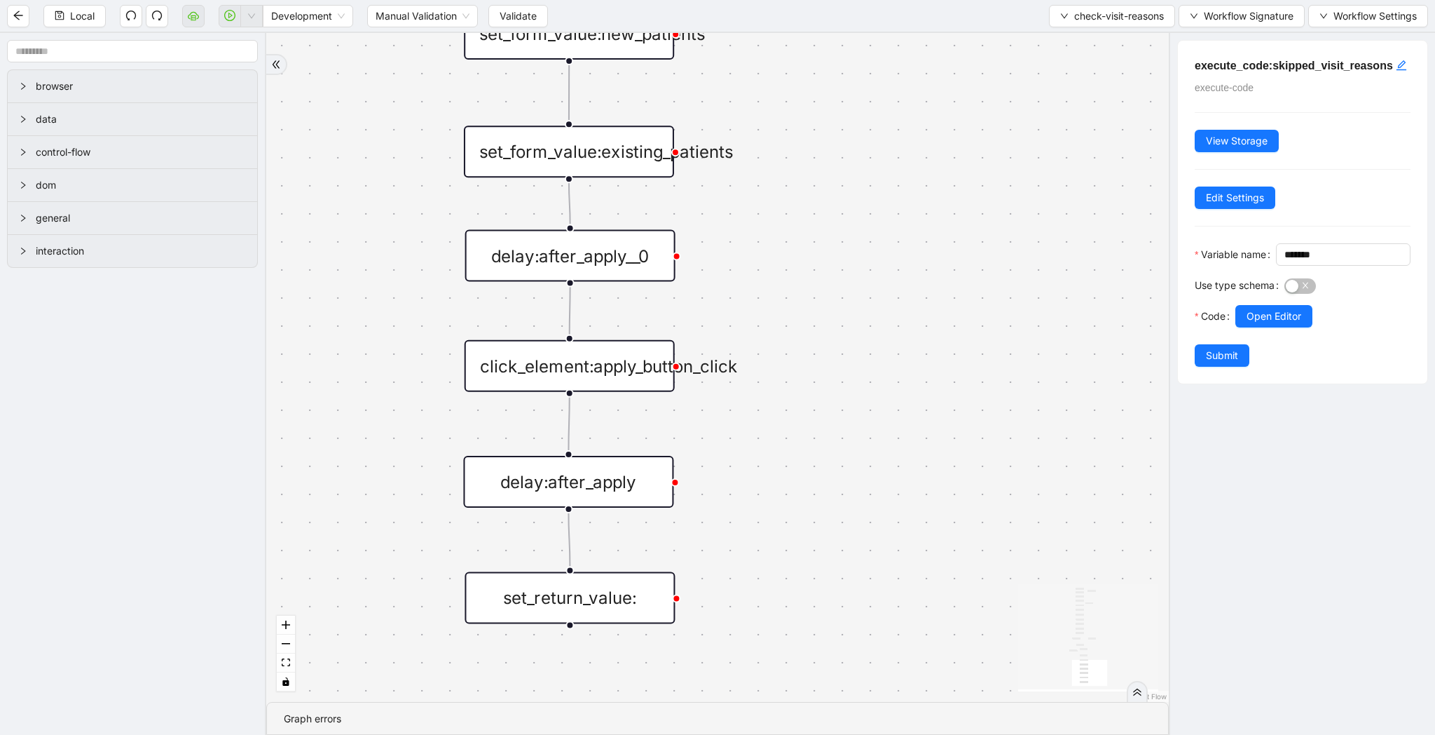
drag, startPoint x: 861, startPoint y: 545, endPoint x: 890, endPoint y: 364, distance: 183.1
click at [890, 364] on div "search_result_found fallback fallback label_already_checked onError trigger loo…" at bounding box center [717, 367] width 903 height 669
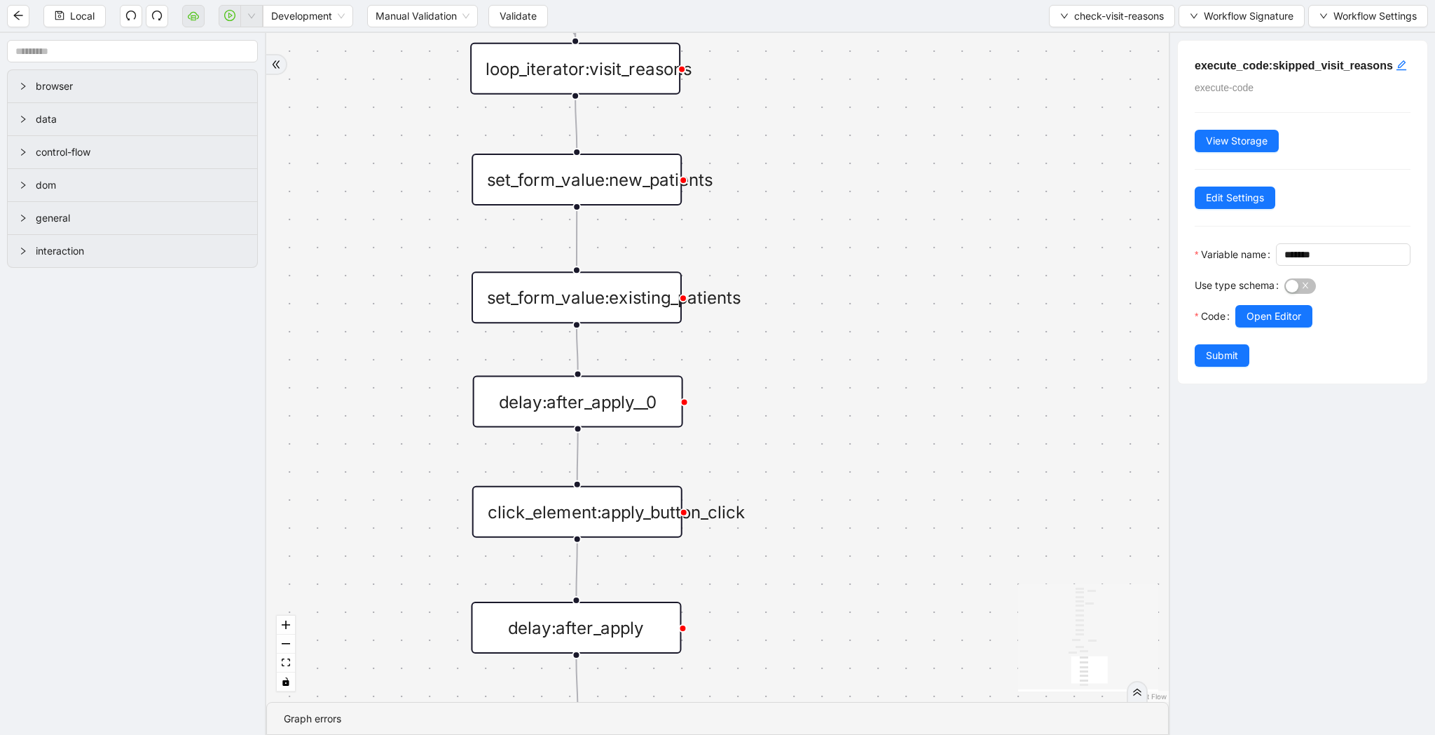
drag, startPoint x: 881, startPoint y: 284, endPoint x: 881, endPoint y: 499, distance: 215.2
click at [881, 499] on div "search_result_found fallback fallback label_already_checked onError trigger loo…" at bounding box center [717, 367] width 903 height 669
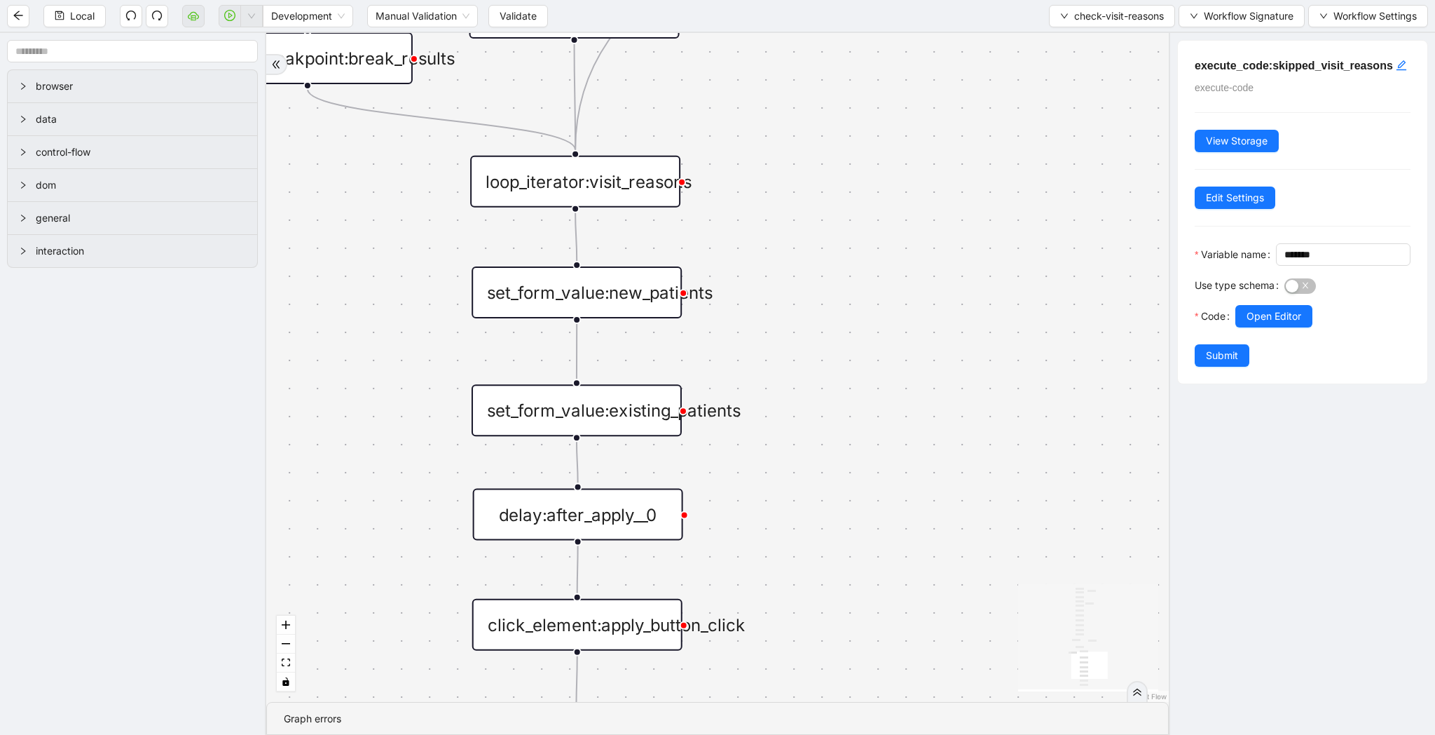
drag, startPoint x: 935, startPoint y: 319, endPoint x: 935, endPoint y: 463, distance: 144.4
click at [935, 463] on div "search_result_found fallback fallback label_already_checked onError trigger loo…" at bounding box center [717, 367] width 903 height 669
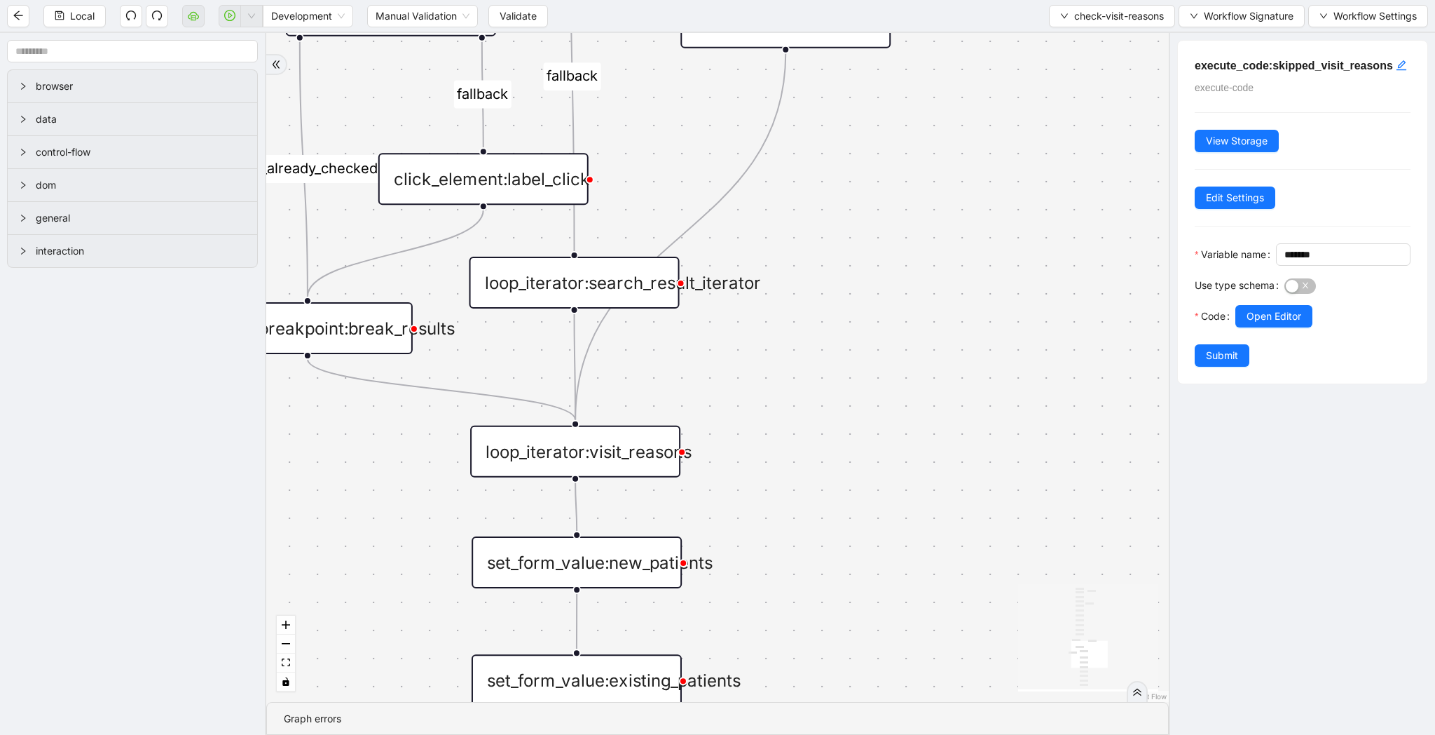
drag, startPoint x: 939, startPoint y: 405, endPoint x: 939, endPoint y: 540, distance: 135.3
click at [939, 540] on div "search_result_found fallback fallback label_already_checked onError trigger loo…" at bounding box center [717, 367] width 903 height 669
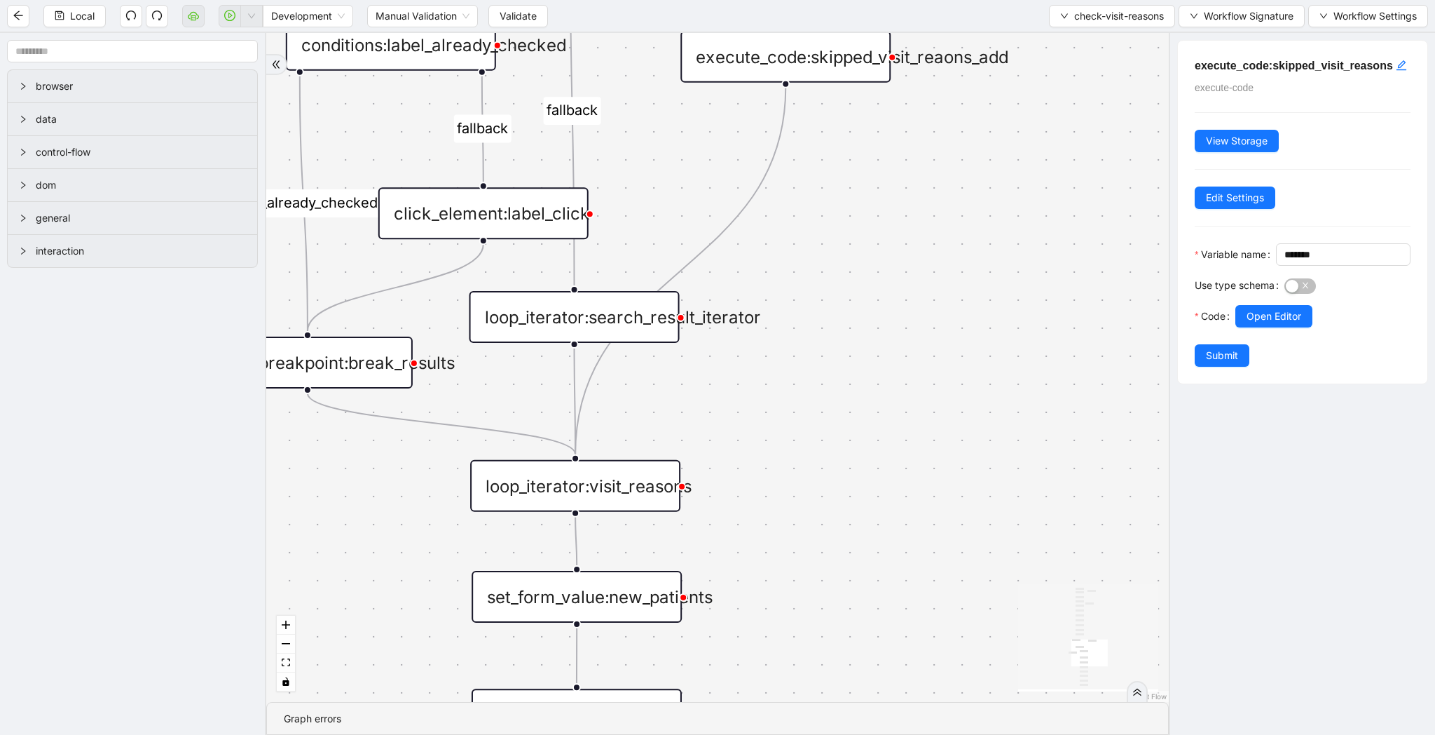
drag, startPoint x: 945, startPoint y: 376, endPoint x: 945, endPoint y: 586, distance: 209.6
click at [945, 586] on div "search_result_found fallback fallback label_already_checked onError trigger loo…" at bounding box center [717, 367] width 903 height 669
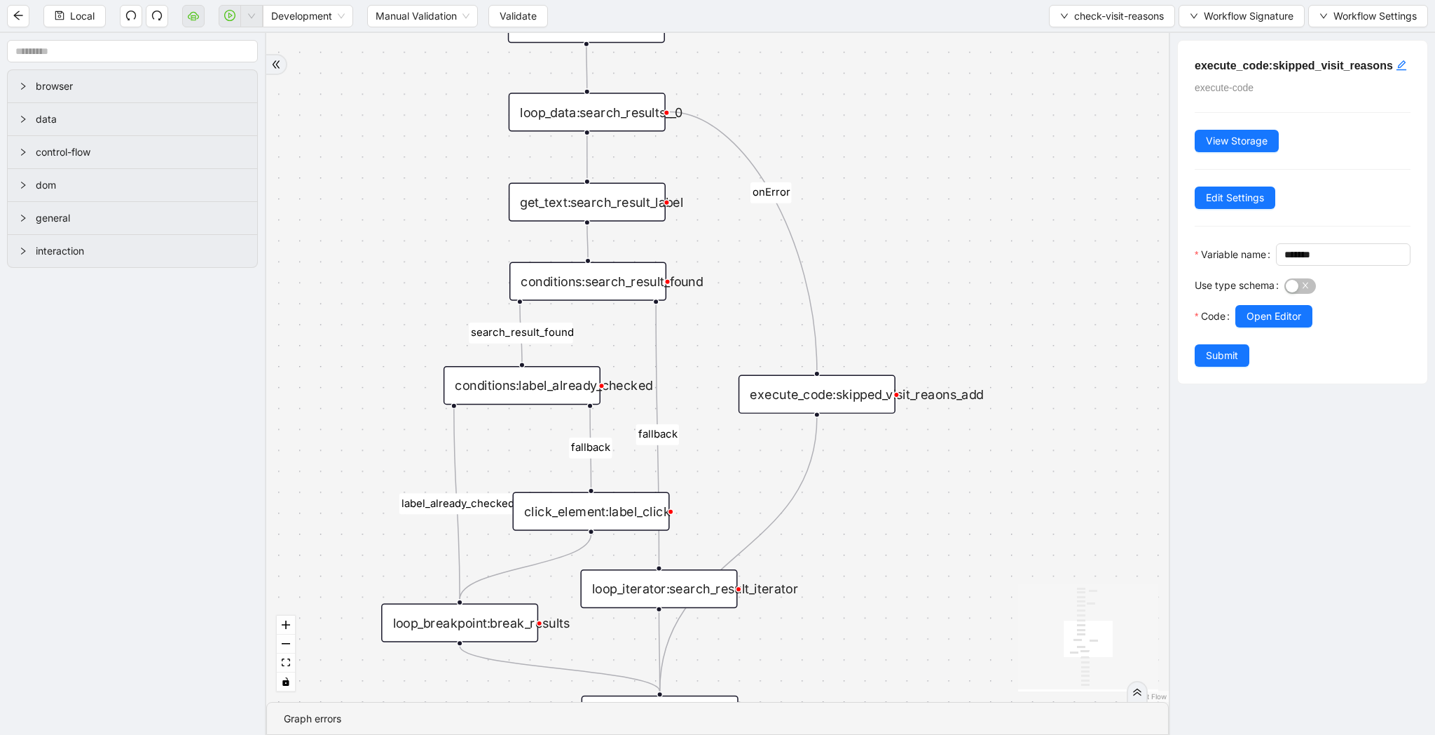
drag, startPoint x: 905, startPoint y: 163, endPoint x: 894, endPoint y: 195, distance: 34.1
click at [894, 195] on div "search_result_found fallback fallback label_already_checked onError trigger loo…" at bounding box center [717, 367] width 903 height 669
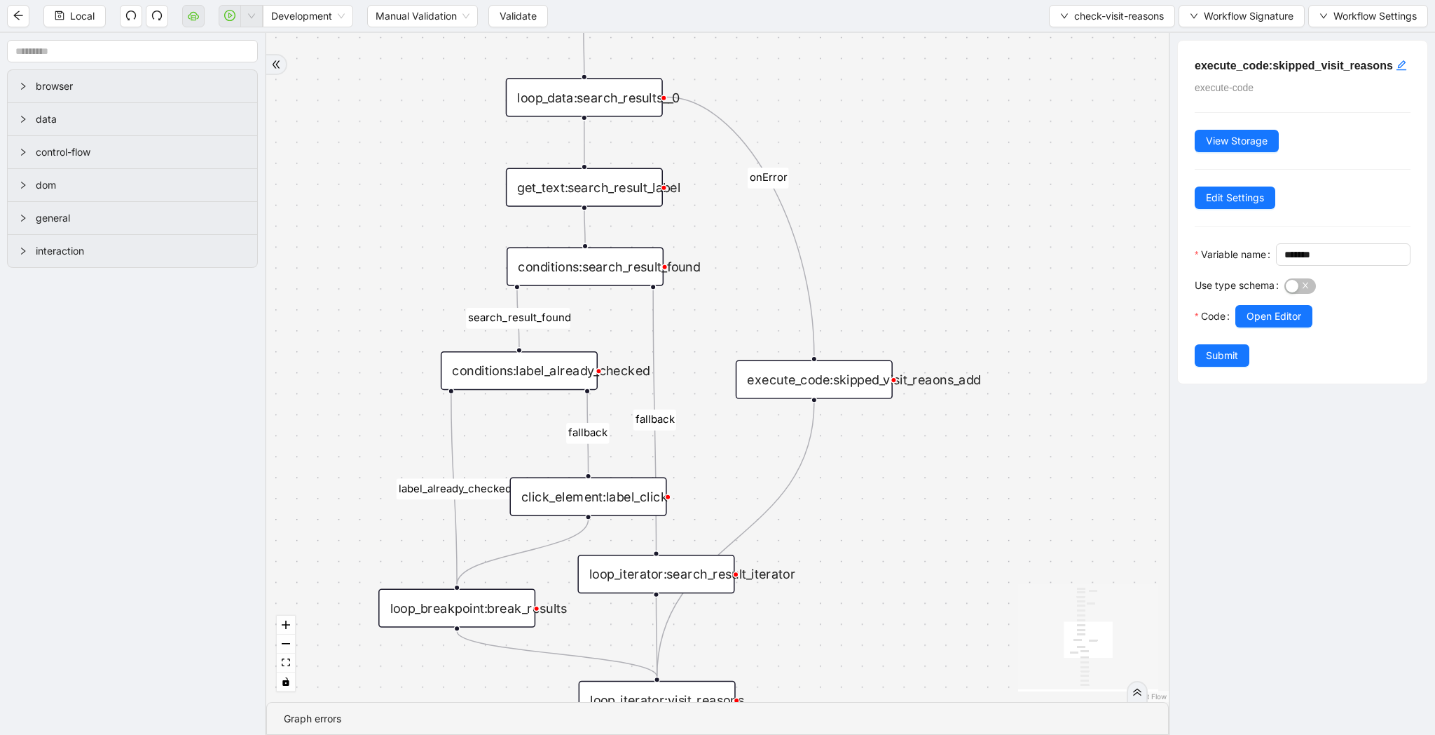
click at [869, 374] on div "execute_code:skipped_visit_reaons_add" at bounding box center [814, 379] width 157 height 39
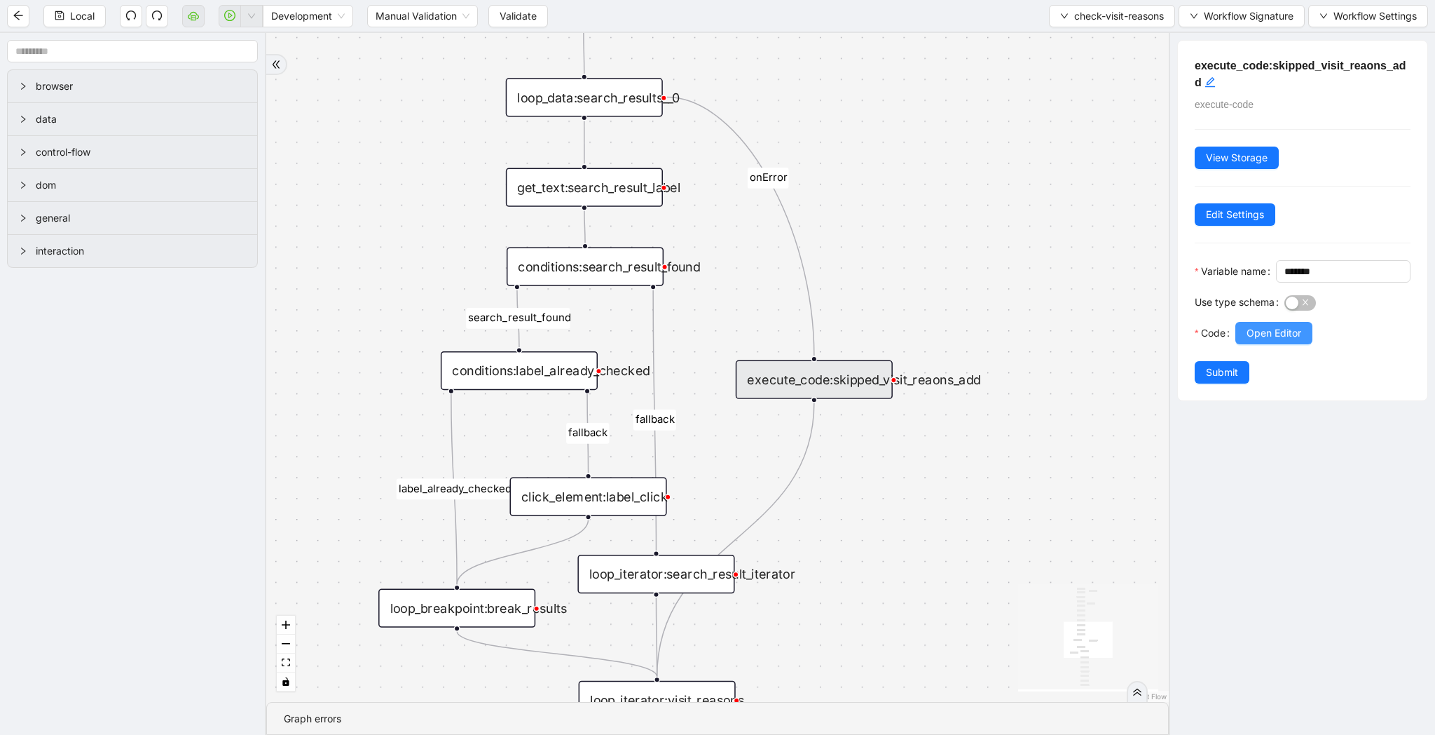
click at [986, 341] on span "Open Editor" at bounding box center [1274, 332] width 55 height 15
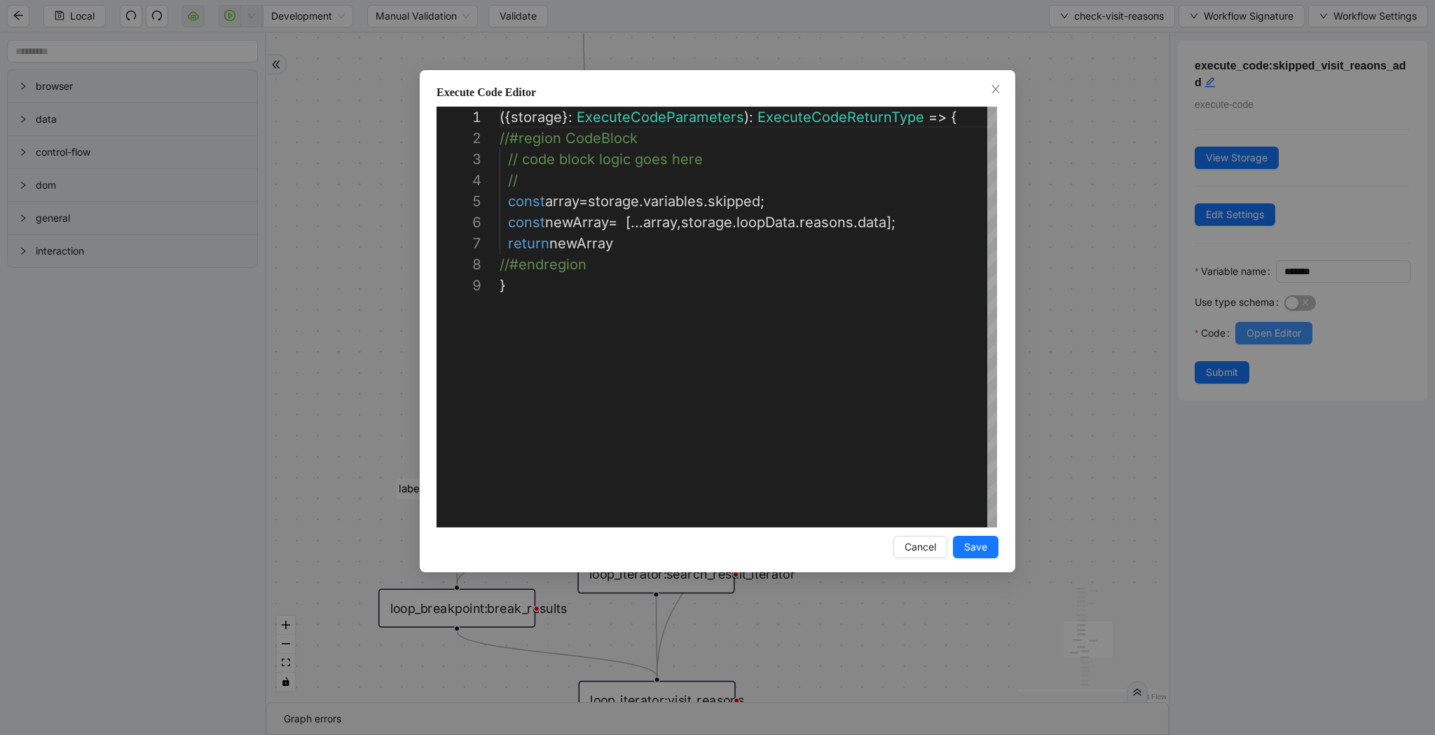
scroll to position [168, 0]
